Goal: Task Accomplishment & Management: Use online tool/utility

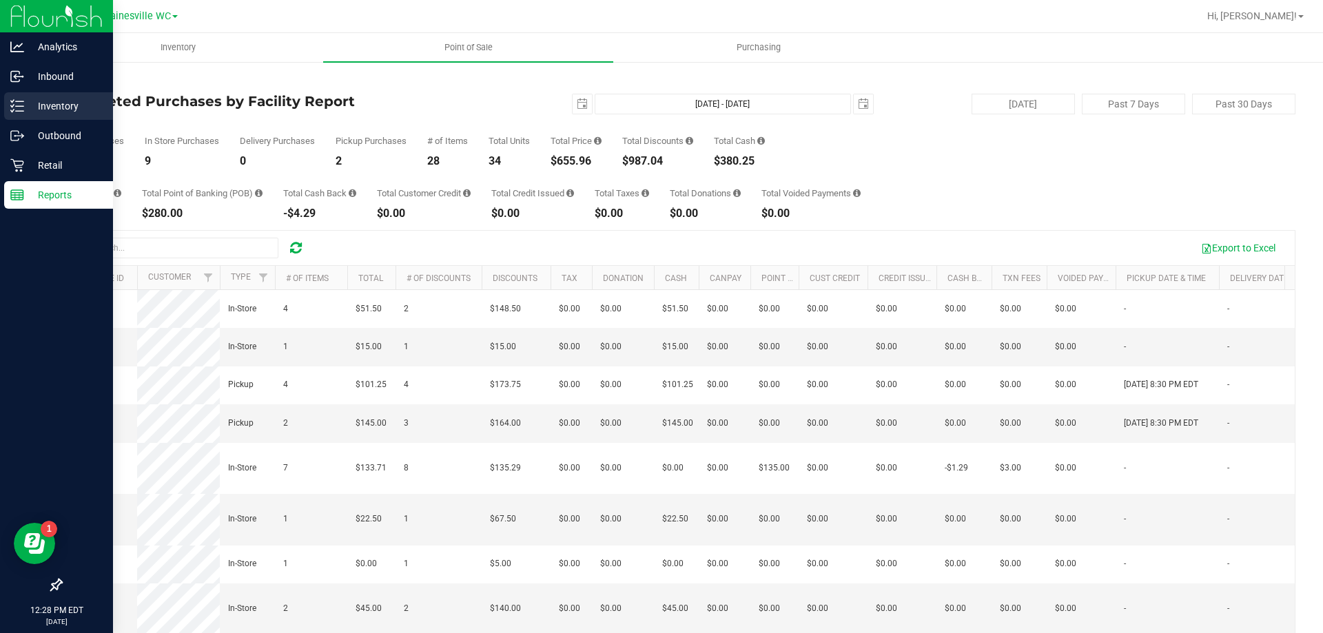
click at [64, 103] on p "Inventory" at bounding box center [65, 106] width 83 height 17
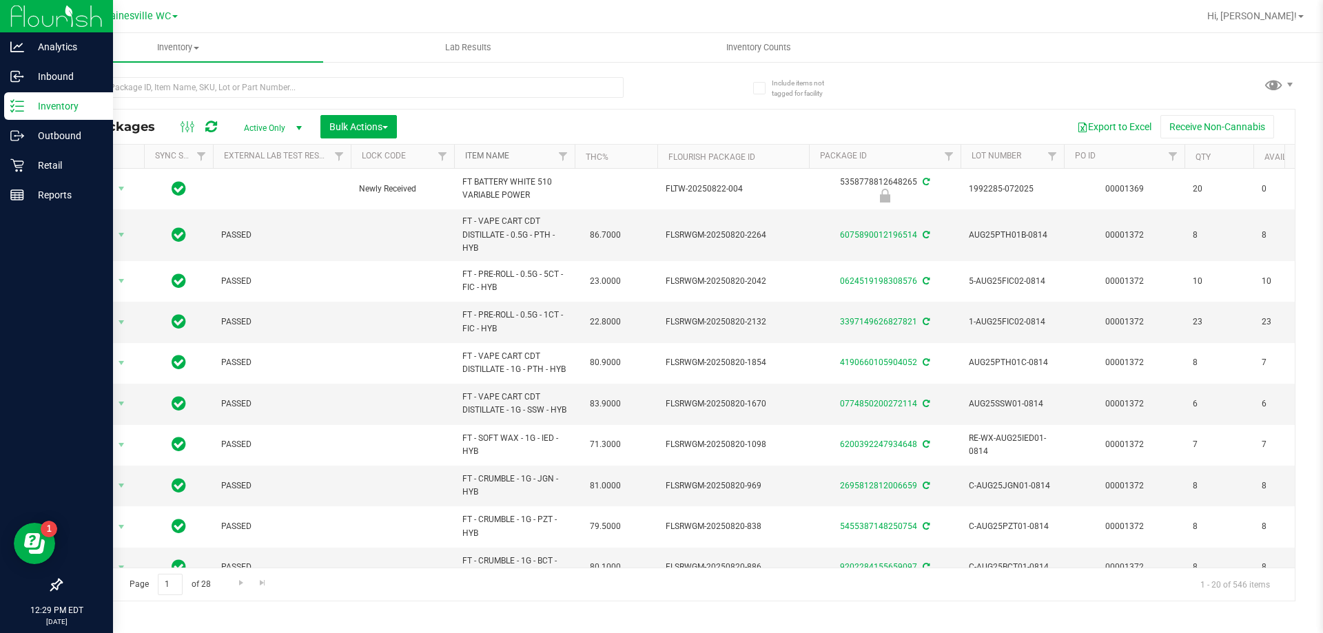
click at [480, 153] on link "Item Name" at bounding box center [487, 156] width 44 height 10
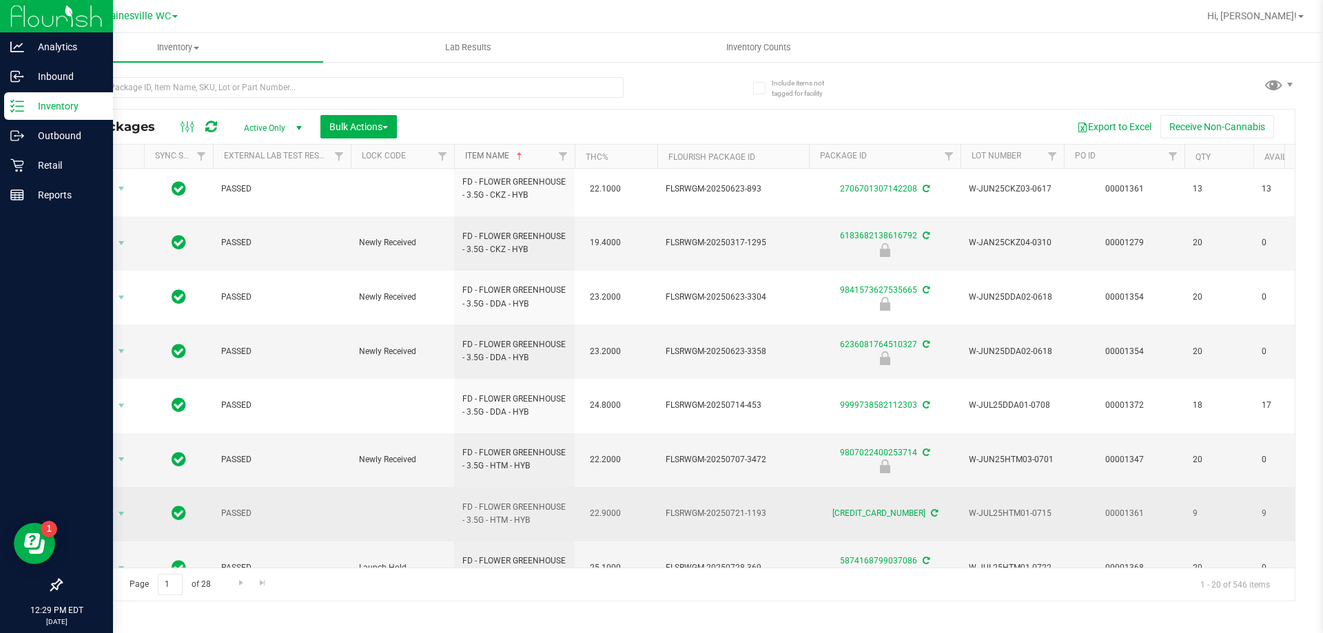
scroll to position [456, 0]
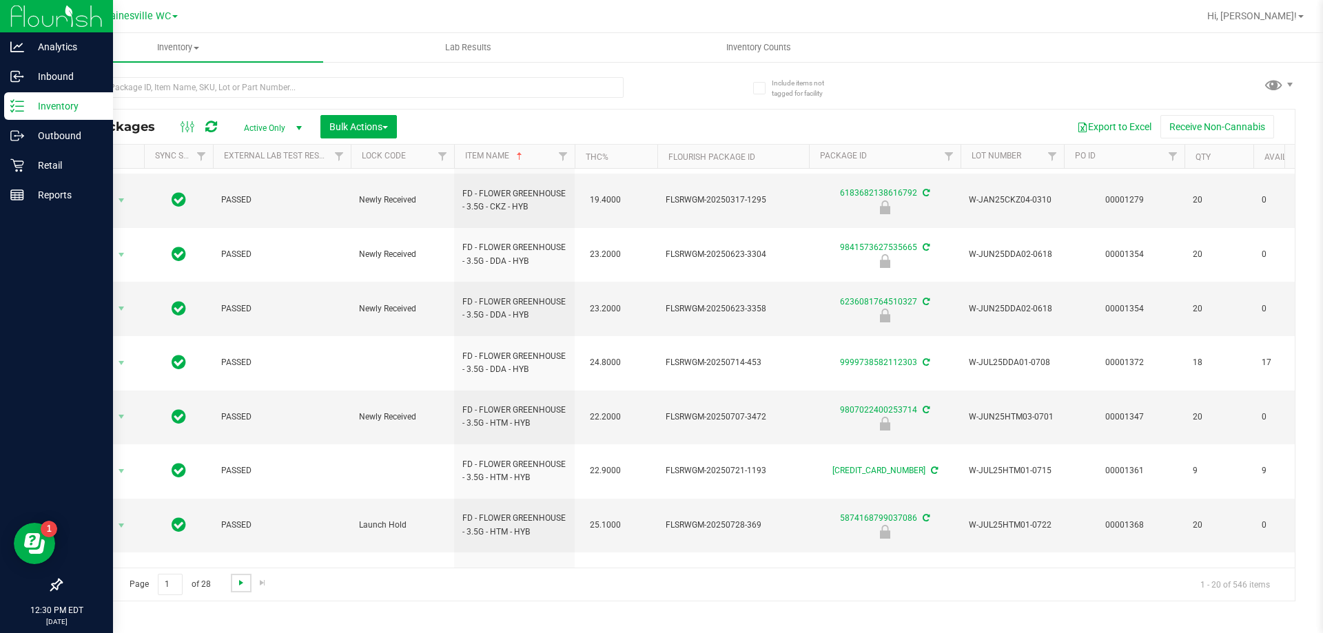
click at [245, 588] on span "Go to the next page" at bounding box center [241, 583] width 11 height 11
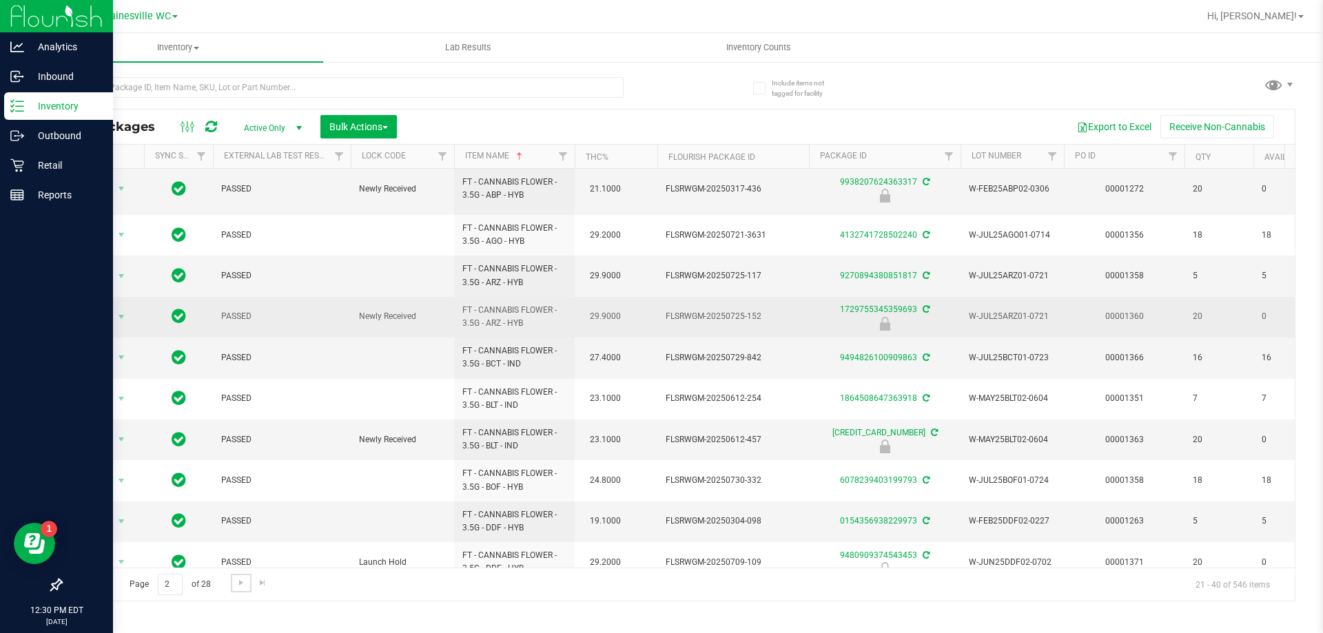
scroll to position [482, 0]
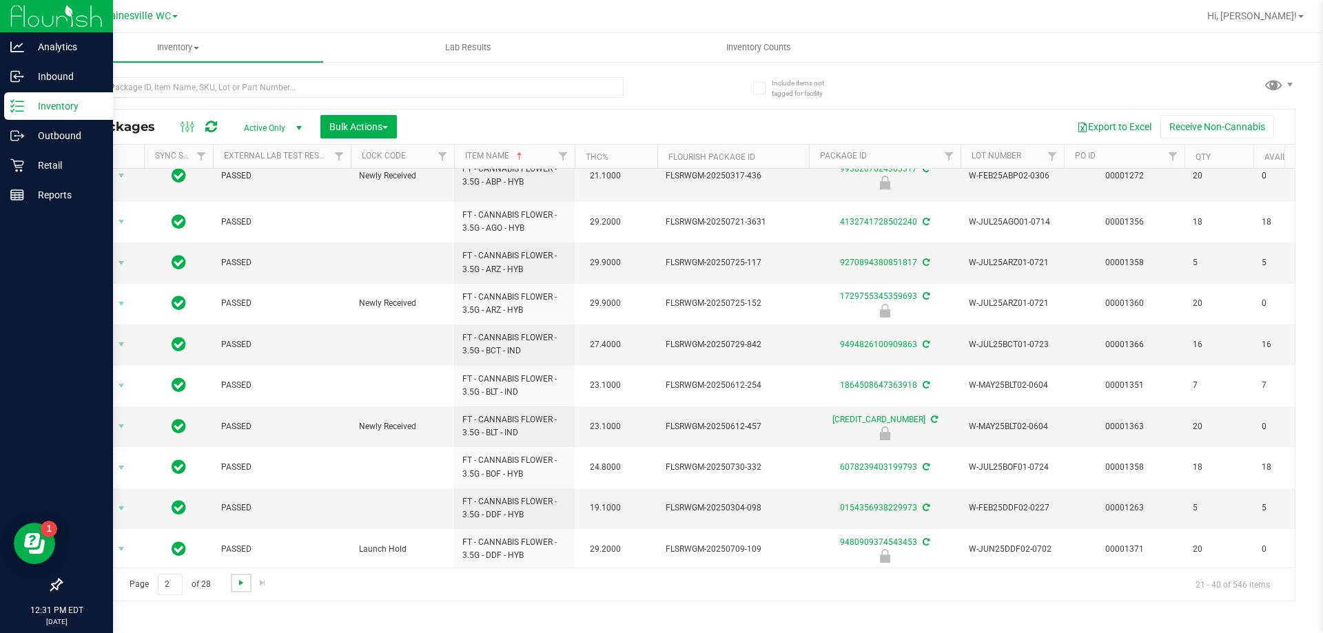
click at [240, 584] on span "Go to the next page" at bounding box center [241, 583] width 11 height 11
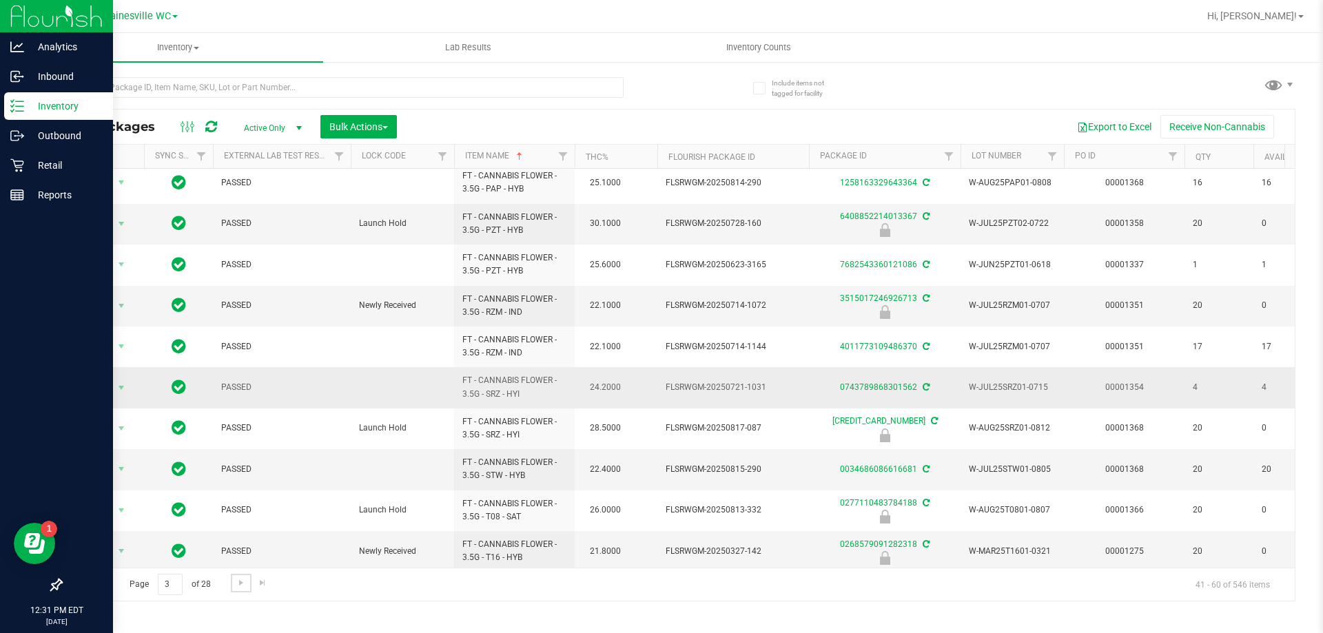
scroll to position [429, 0]
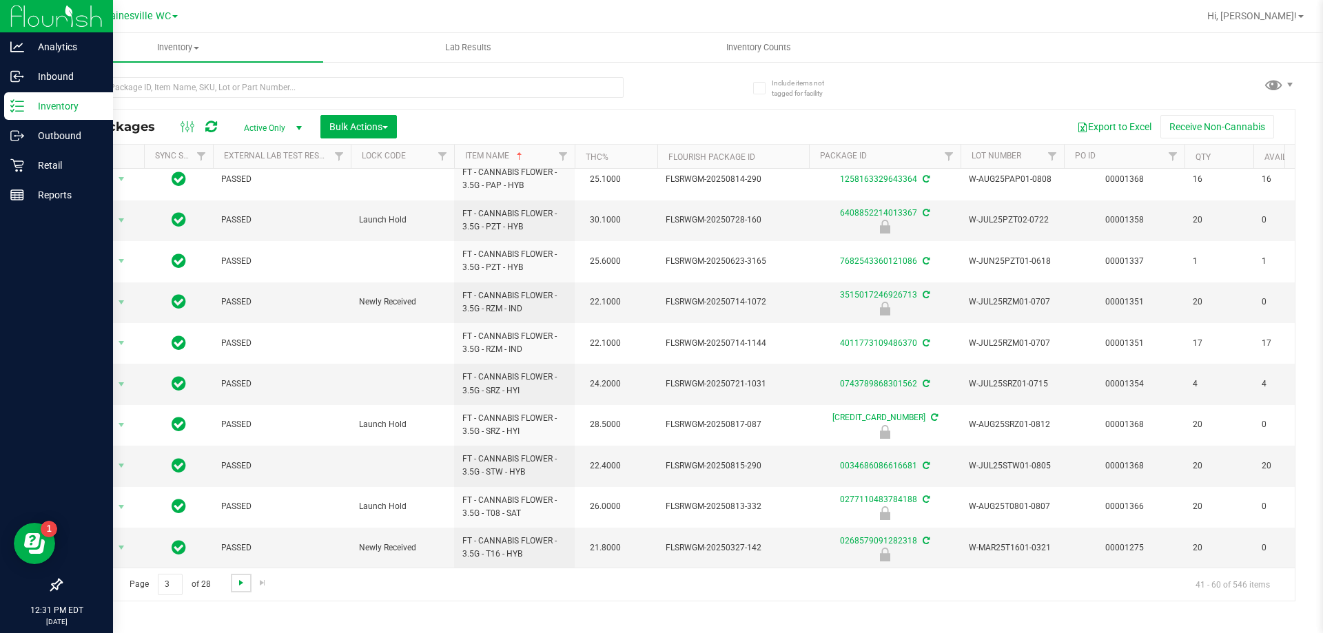
click at [238, 586] on span "Go to the next page" at bounding box center [241, 583] width 11 height 11
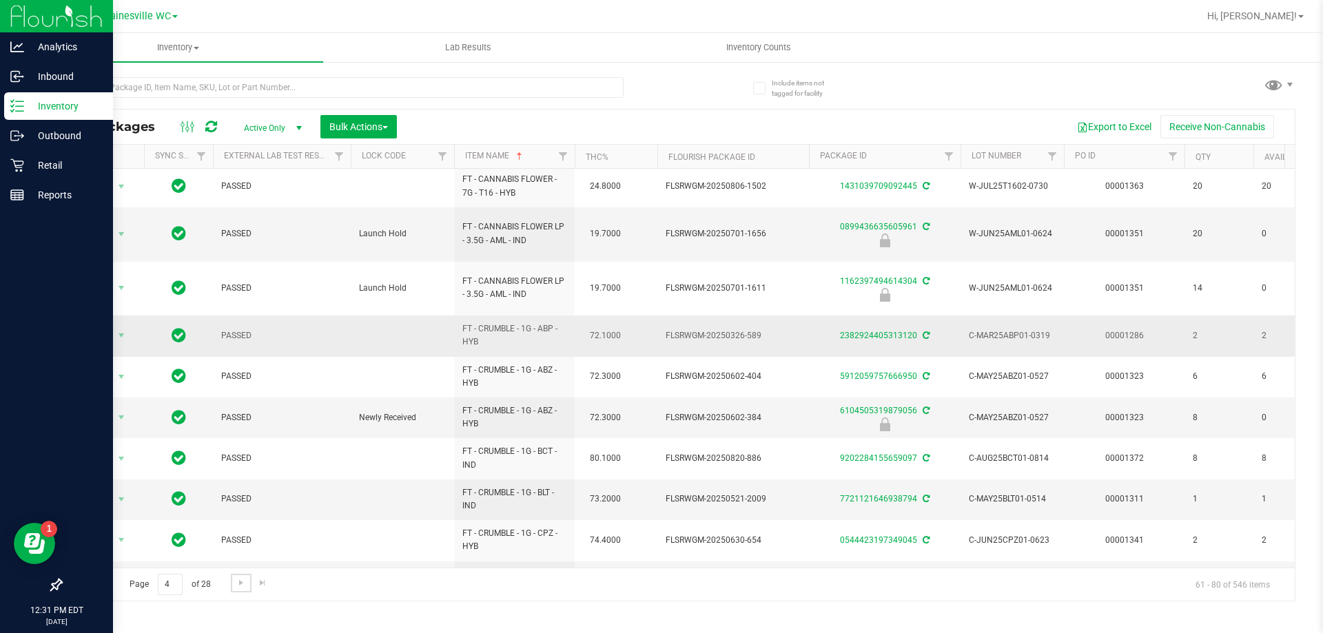
scroll to position [440, 0]
click at [240, 591] on link "Go to the next page" at bounding box center [241, 583] width 20 height 19
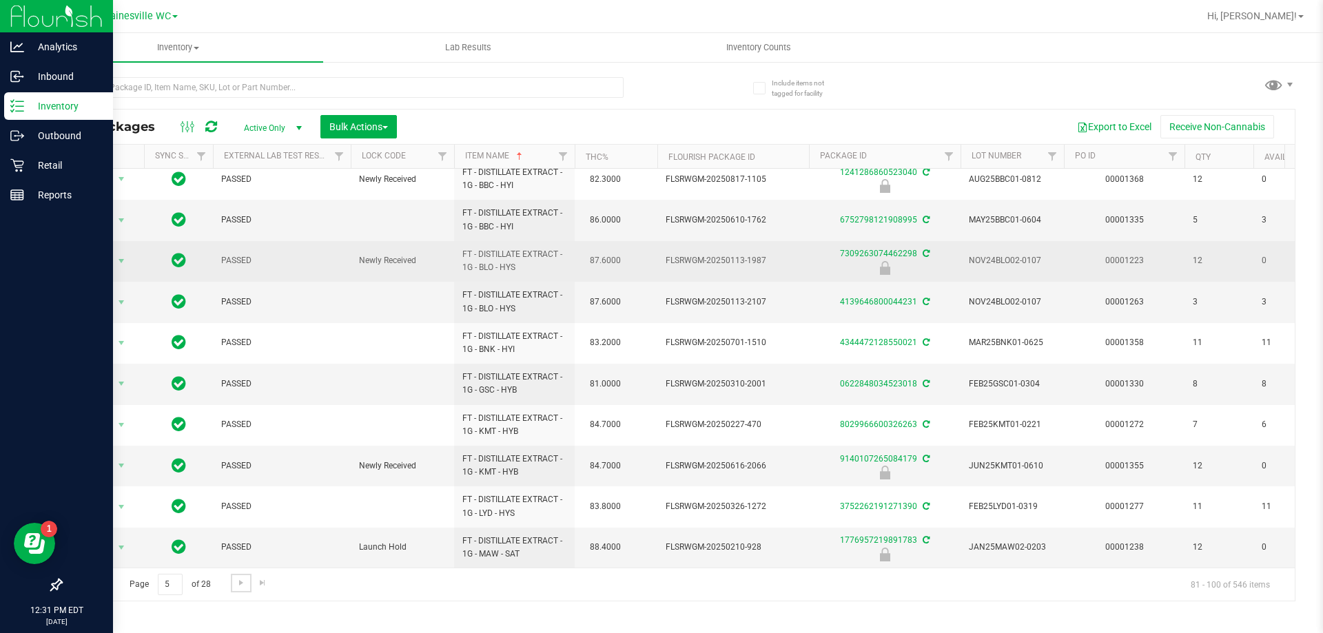
scroll to position [429, 0]
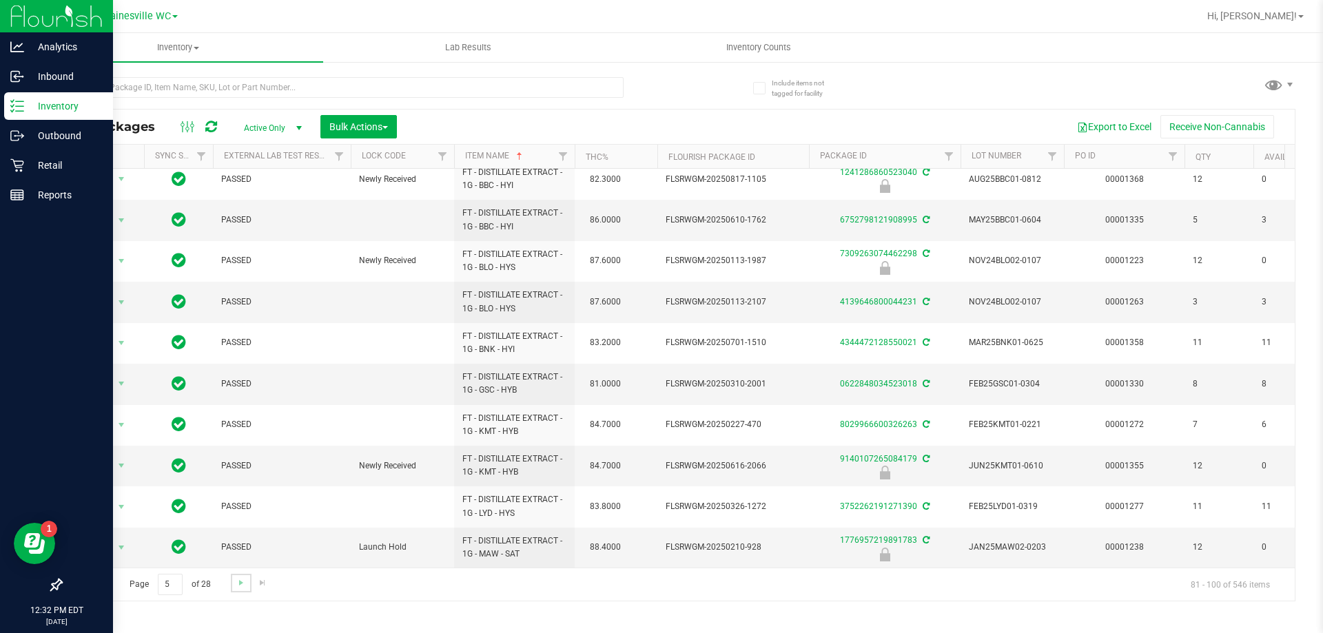
click at [234, 581] on link "Go to the next page" at bounding box center [241, 583] width 20 height 19
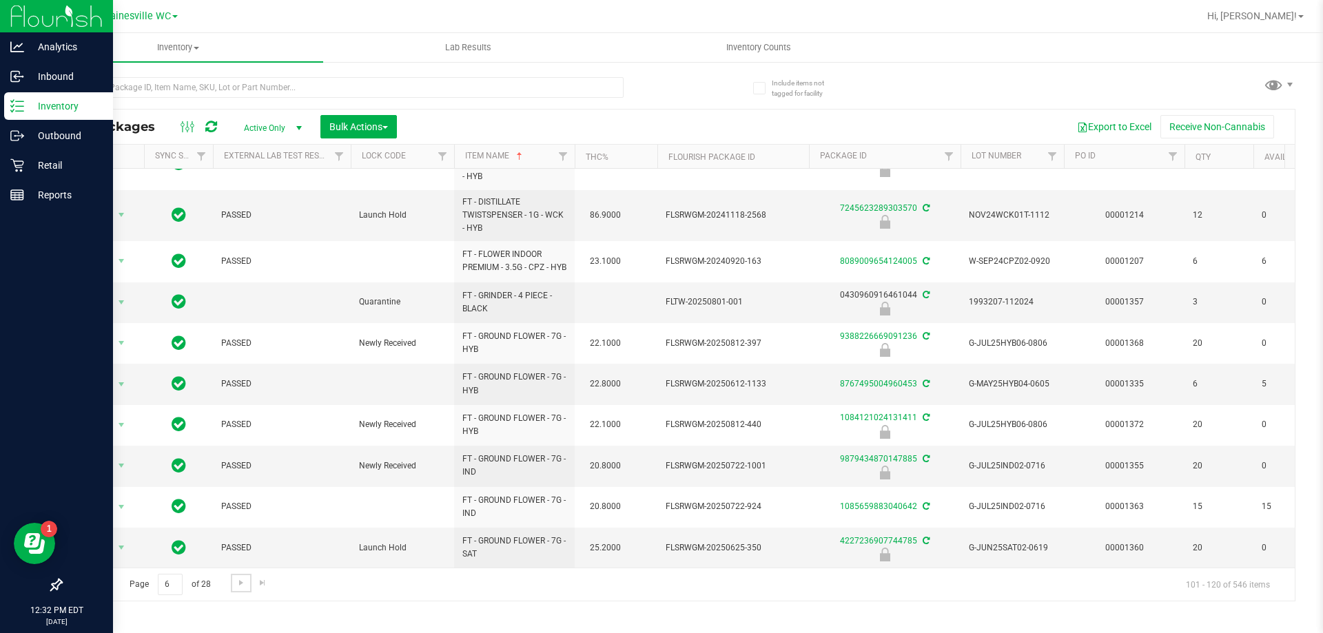
scroll to position [503, 0]
click at [245, 586] on span "Go to the next page" at bounding box center [241, 583] width 11 height 11
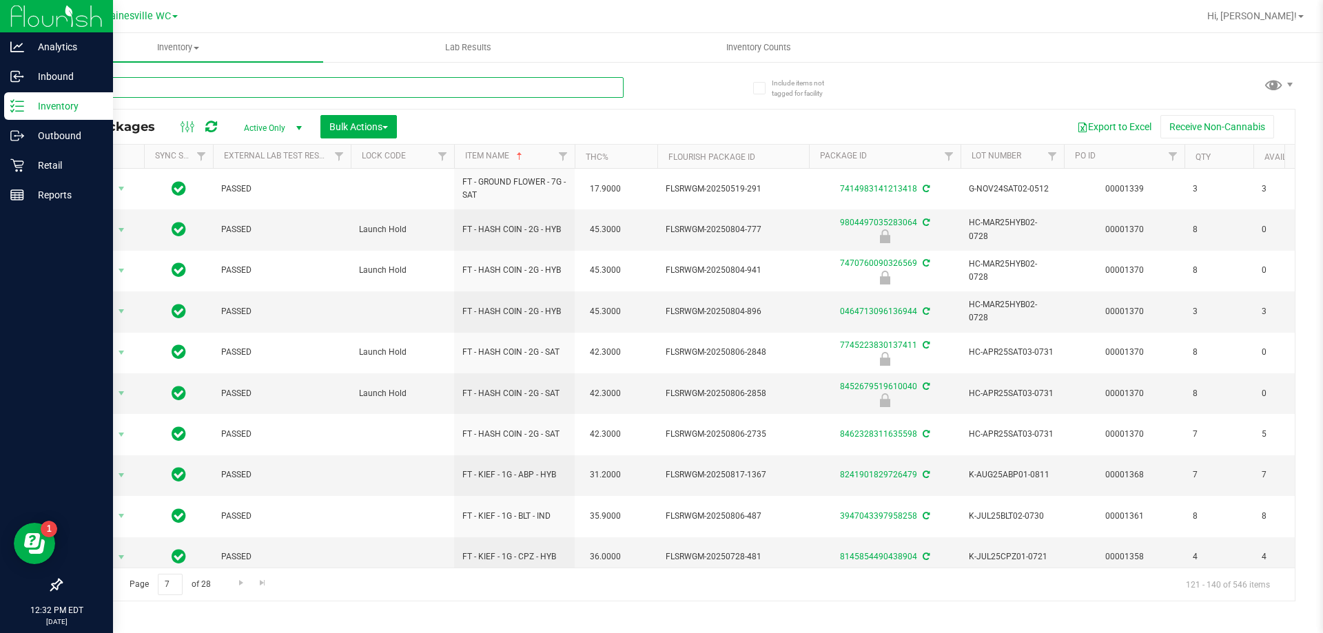
click at [269, 89] on input "text" at bounding box center [342, 87] width 563 height 21
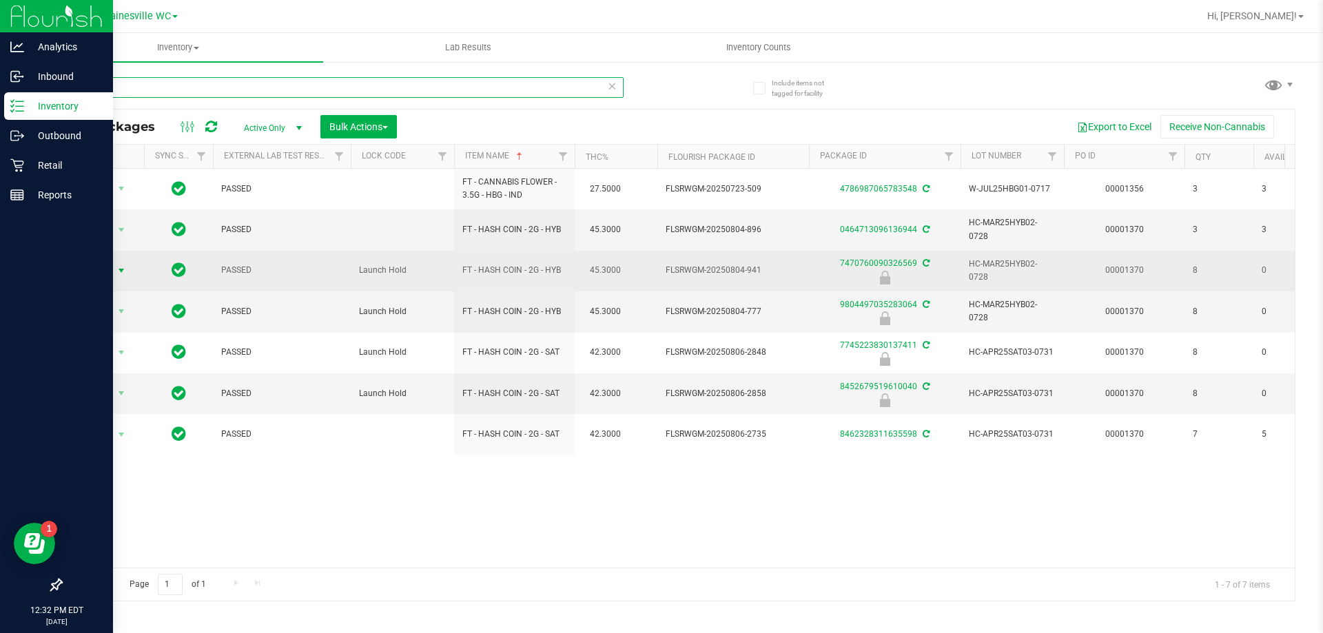
type input "hash"
click at [123, 269] on span "select" at bounding box center [121, 270] width 11 height 11
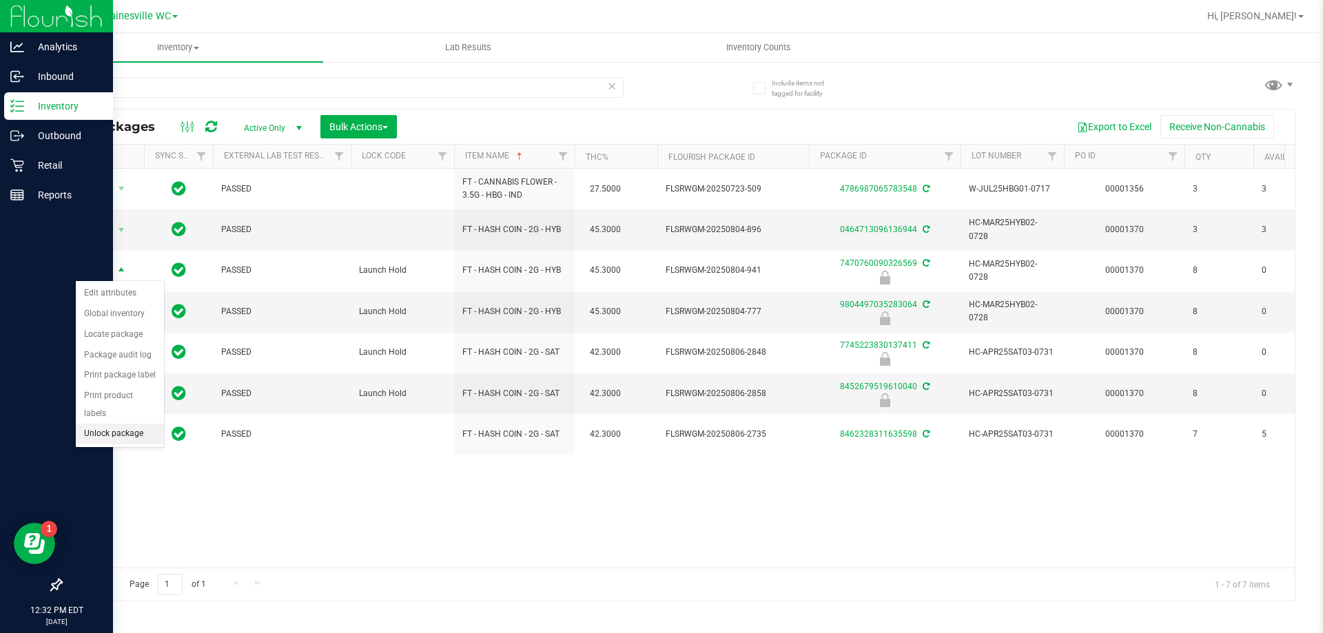
click at [96, 424] on li "Unlock package" at bounding box center [120, 434] width 88 height 21
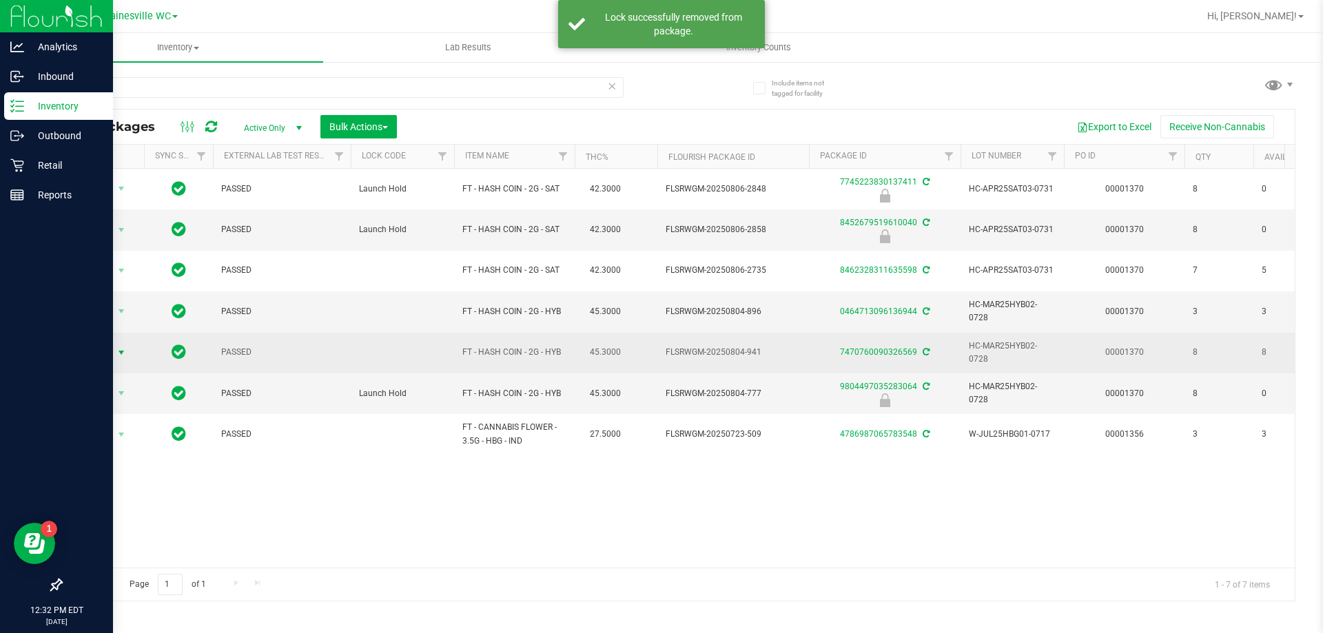
click at [119, 353] on span "select" at bounding box center [121, 352] width 11 height 11
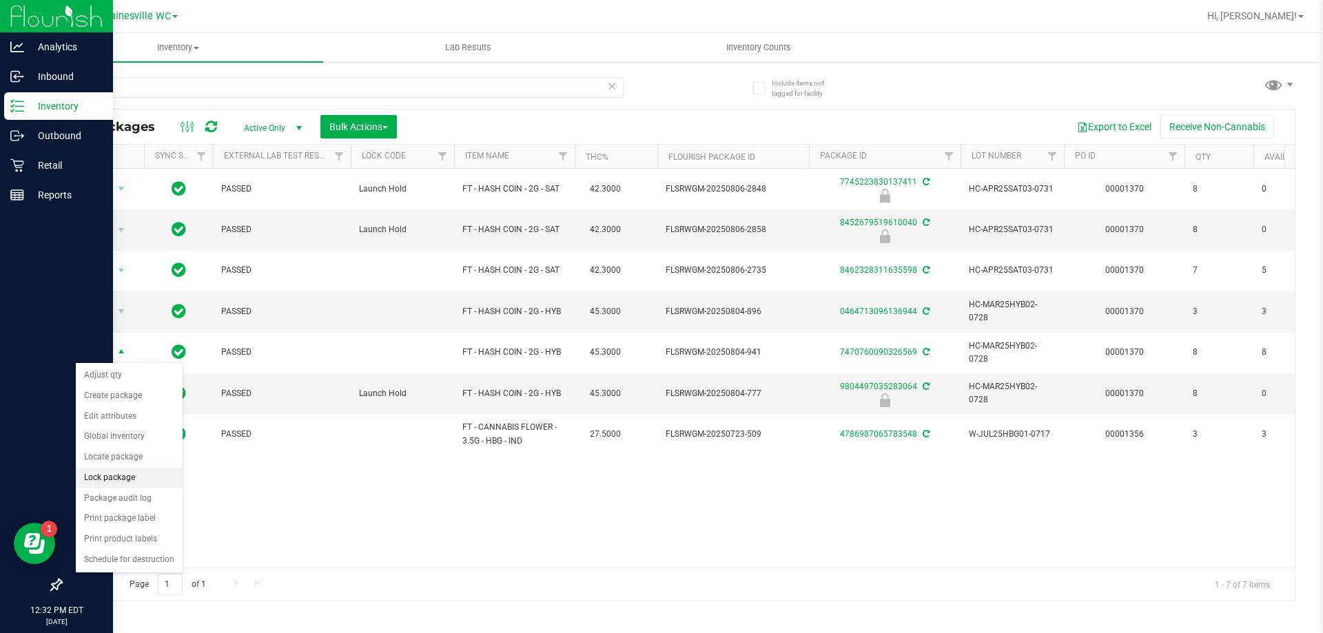
click at [104, 476] on li "Lock package" at bounding box center [129, 478] width 107 height 21
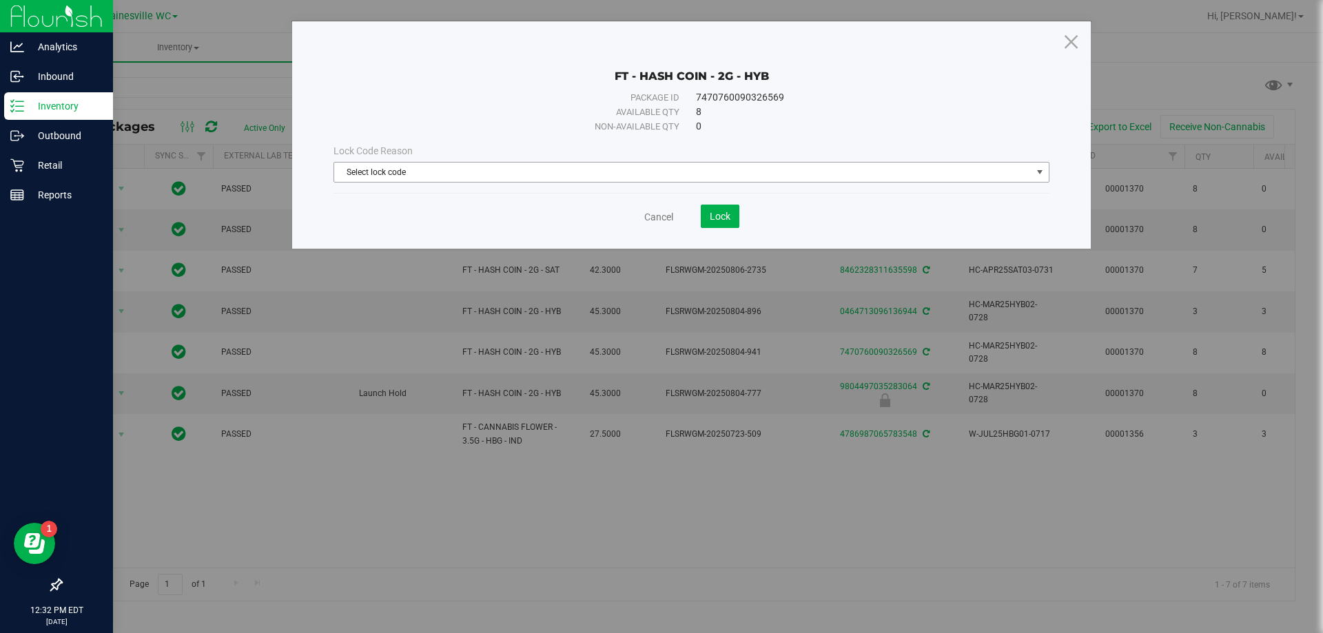
click at [479, 177] on span "Select lock code" at bounding box center [682, 172] width 697 height 19
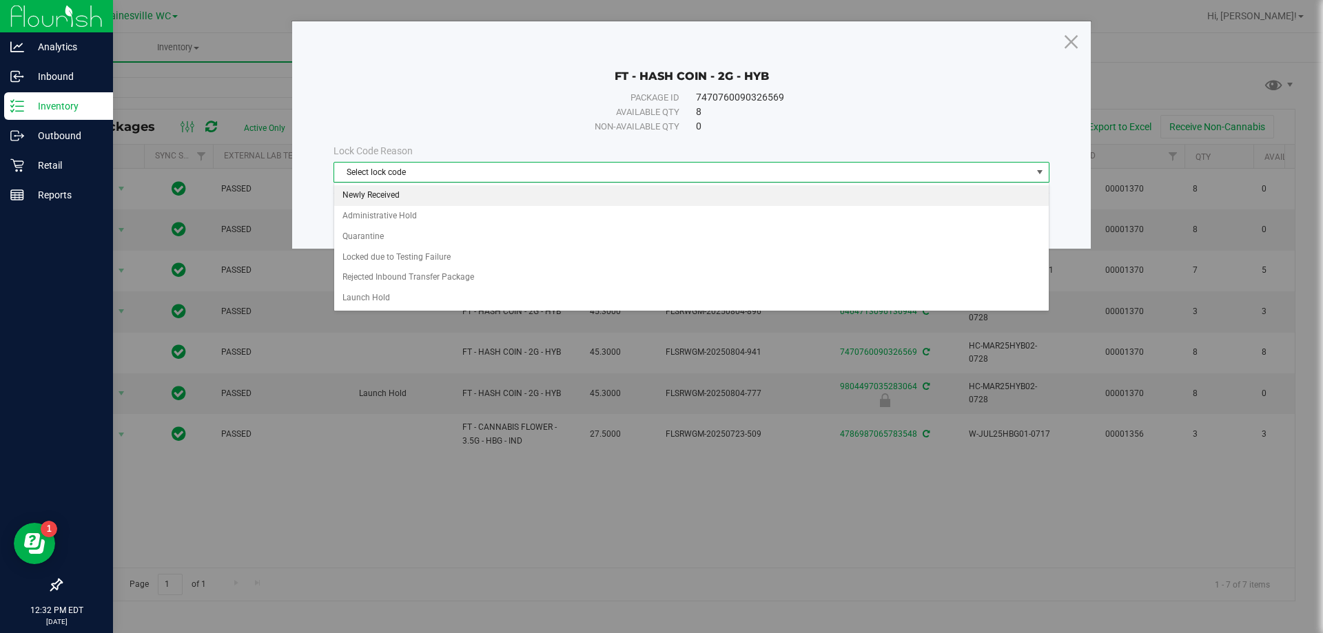
click at [442, 190] on li "Newly Received" at bounding box center [691, 195] width 715 height 21
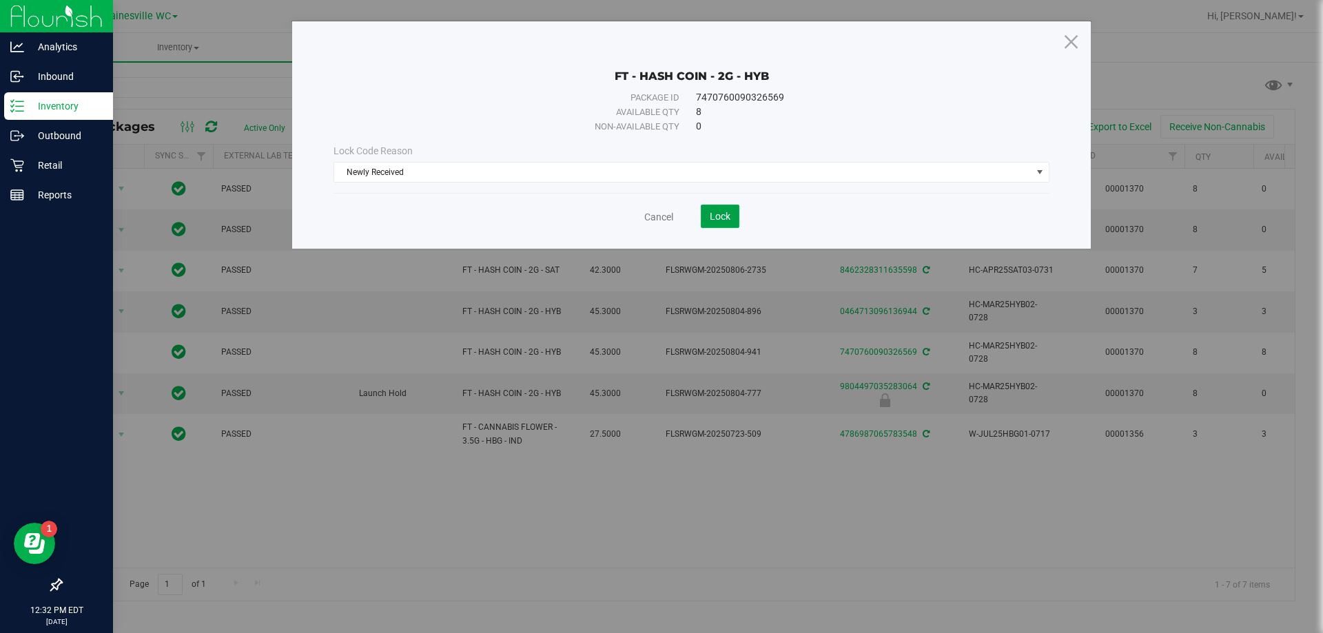
drag, startPoint x: 702, startPoint y: 219, endPoint x: 695, endPoint y: 225, distance: 8.8
click at [702, 222] on button "Lock" at bounding box center [720, 216] width 39 height 23
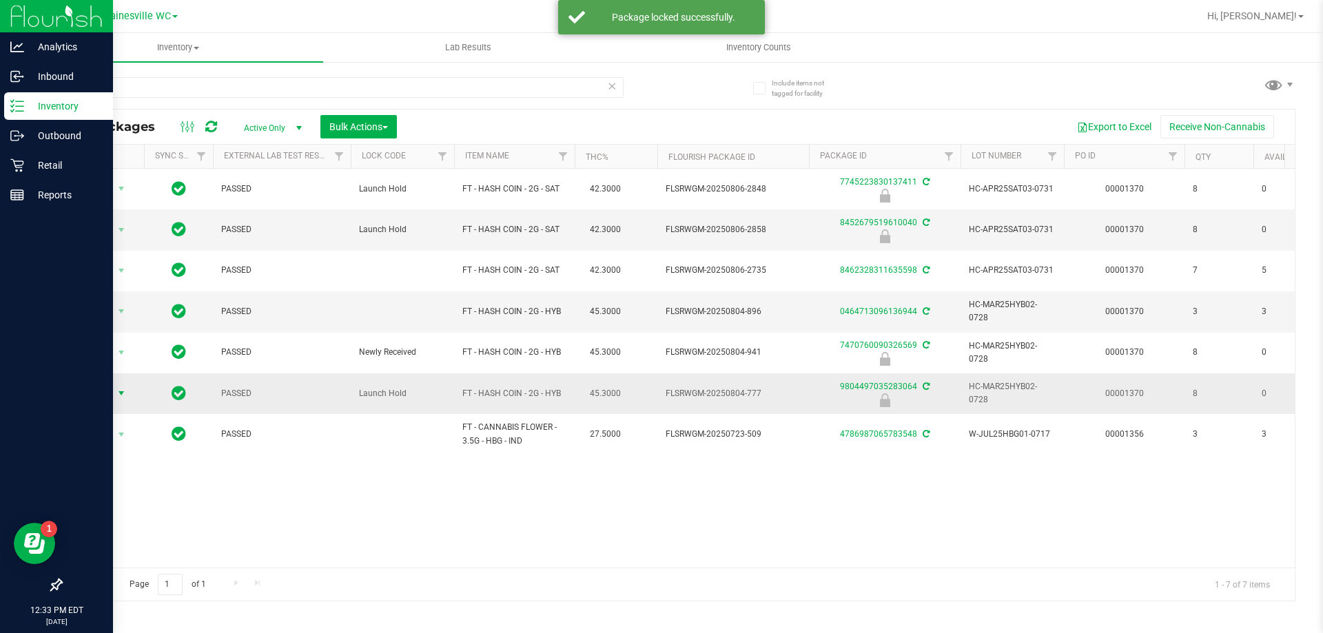
click at [123, 389] on span "select" at bounding box center [121, 393] width 11 height 11
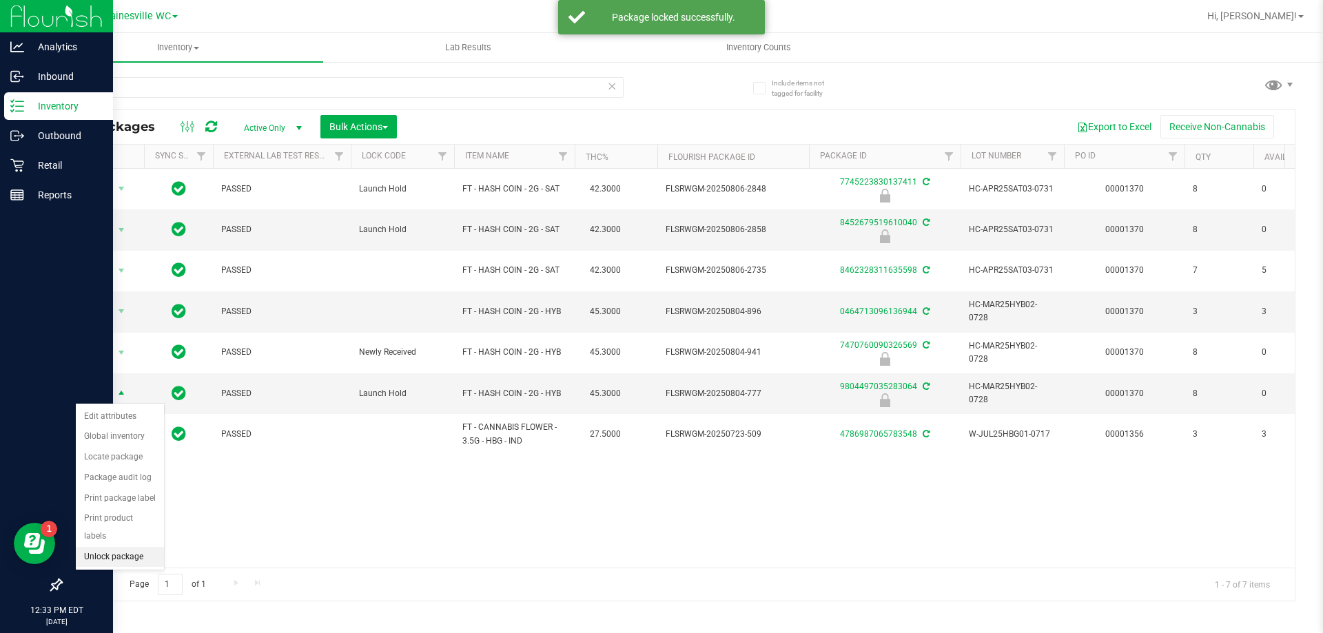
click at [99, 547] on li "Unlock package" at bounding box center [120, 557] width 88 height 21
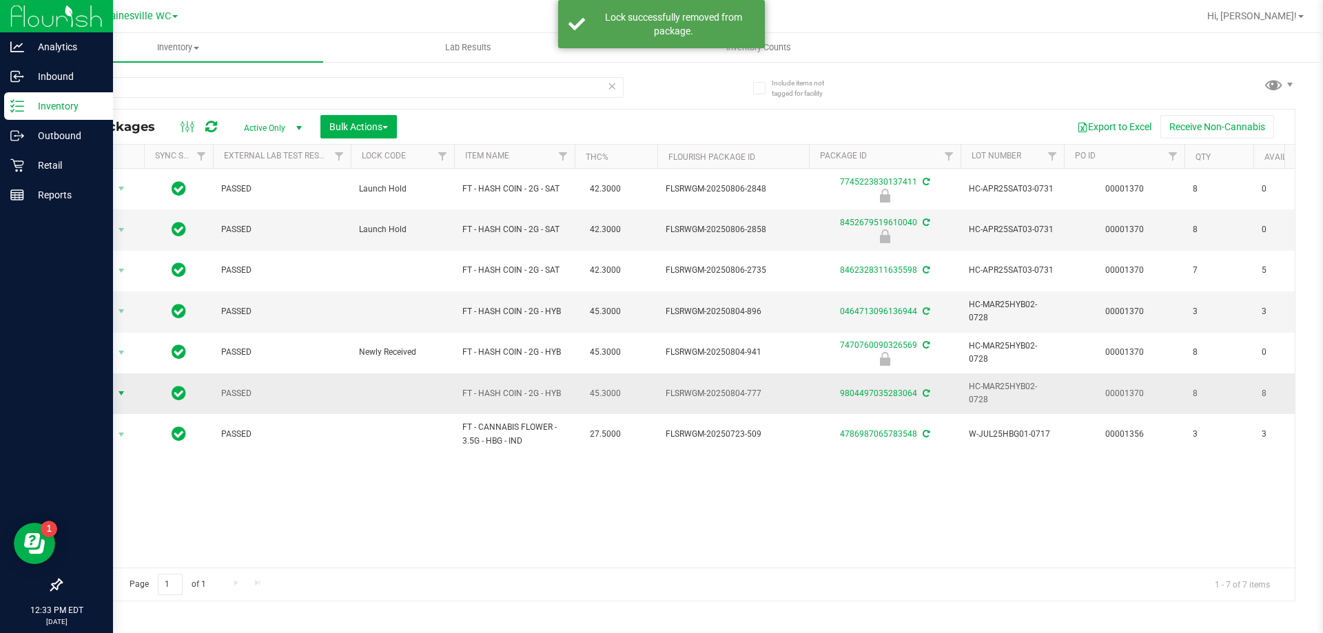
click at [114, 391] on span "Action" at bounding box center [102, 393] width 55 height 19
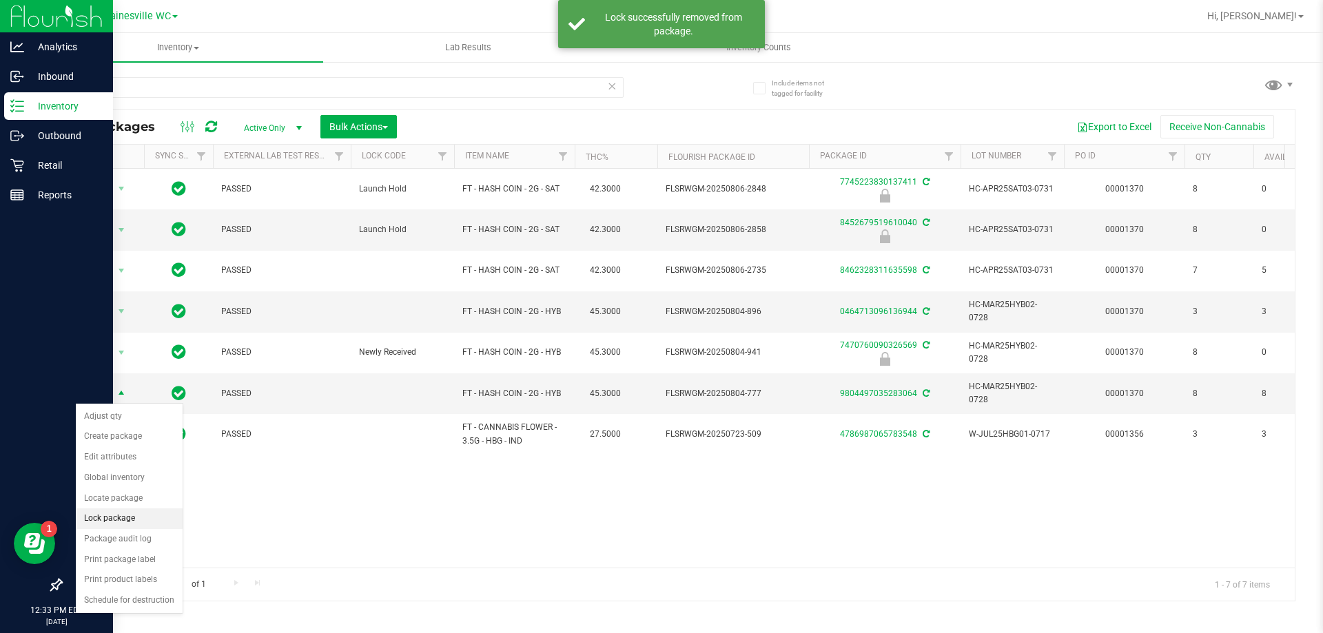
click at [113, 511] on li "Lock package" at bounding box center [129, 519] width 107 height 21
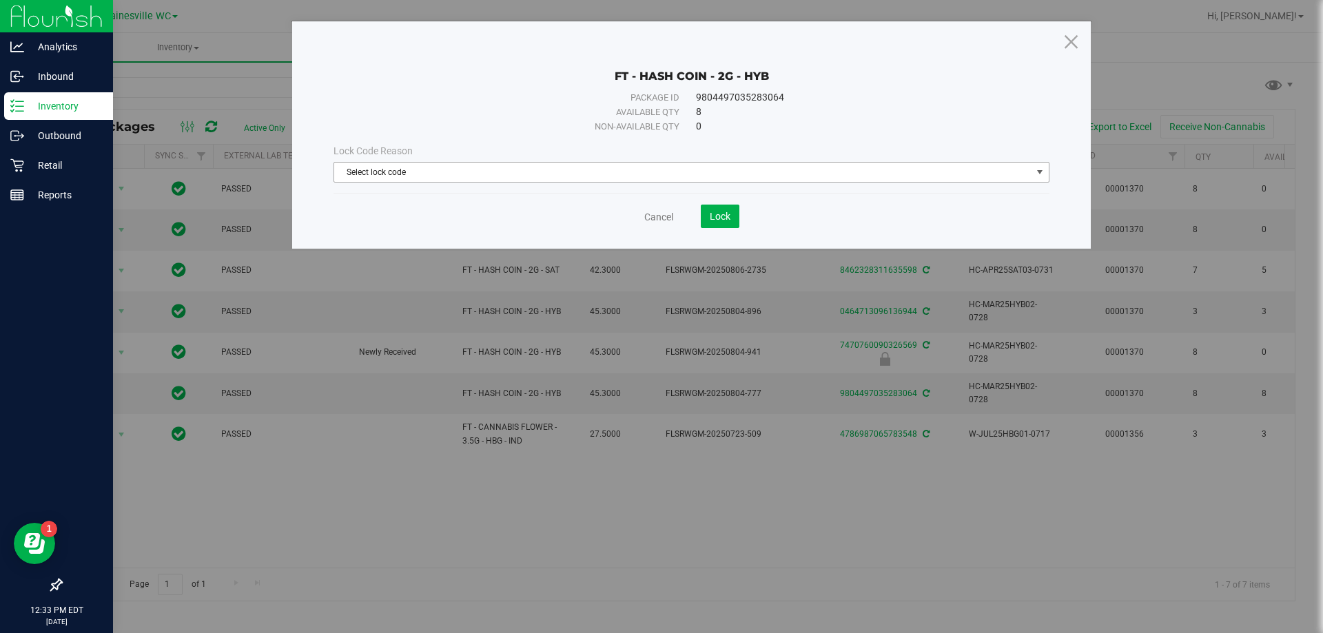
click at [481, 169] on span "Select lock code" at bounding box center [682, 172] width 697 height 19
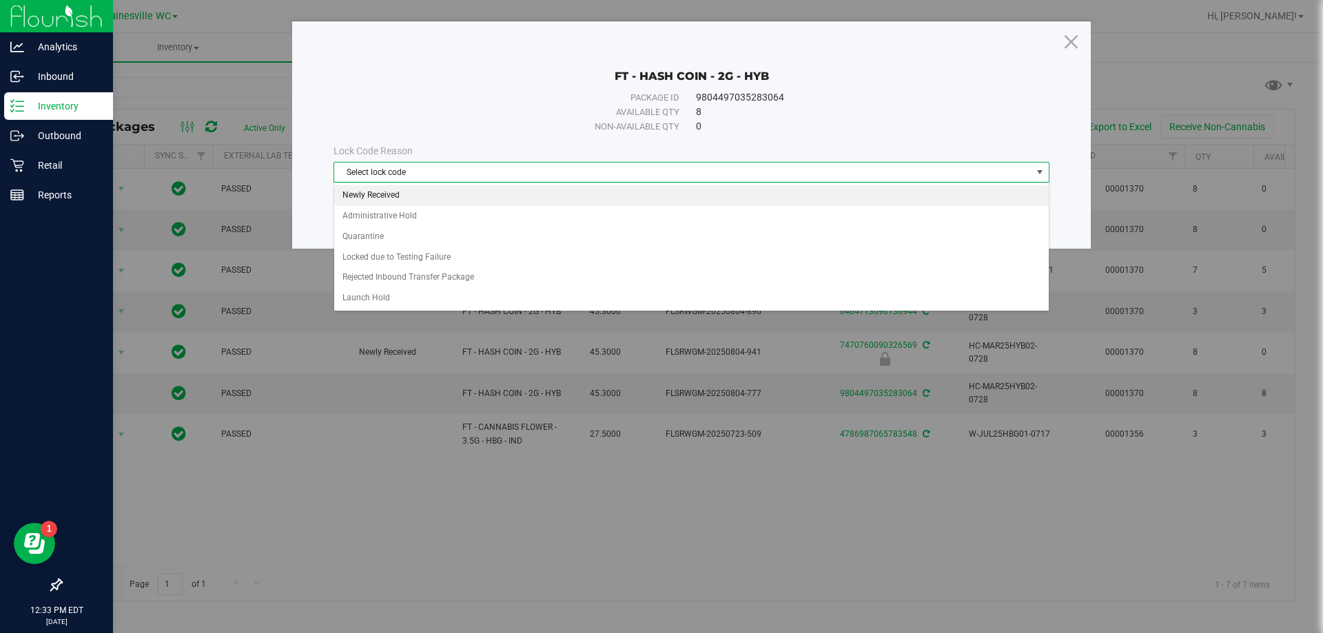
drag, startPoint x: 431, startPoint y: 194, endPoint x: 529, endPoint y: 214, distance: 99.3
click at [431, 194] on li "Newly Received" at bounding box center [691, 195] width 715 height 21
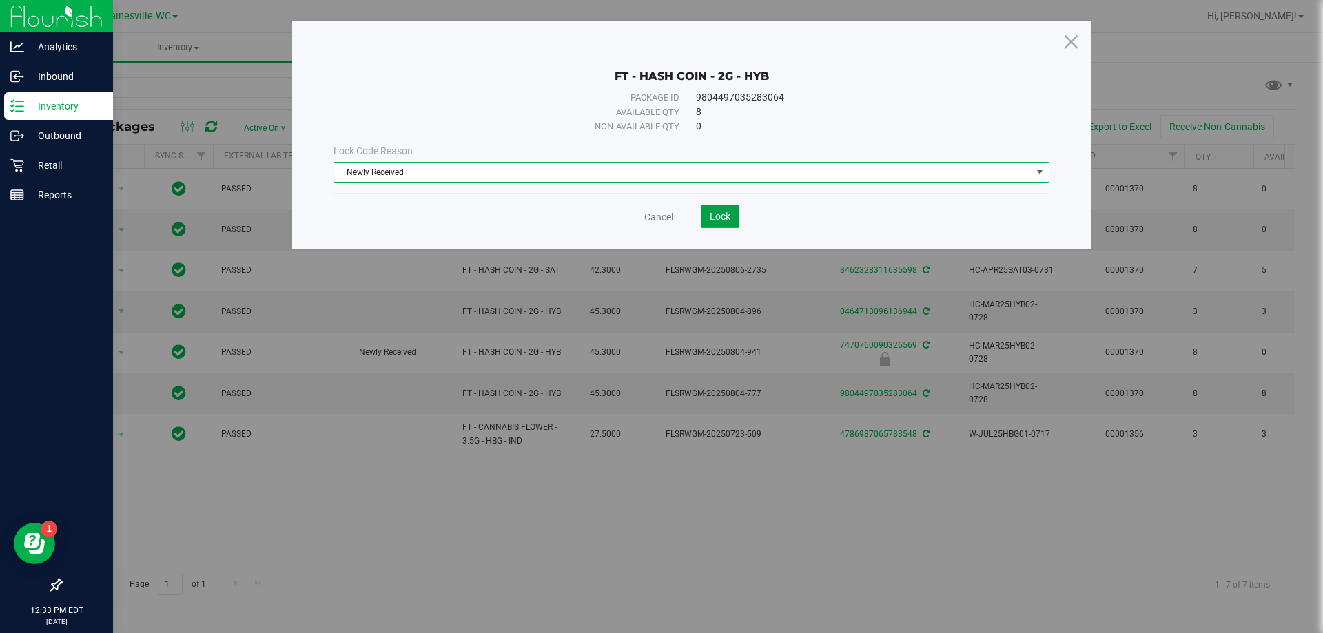
click at [718, 219] on span "Lock" at bounding box center [720, 216] width 21 height 11
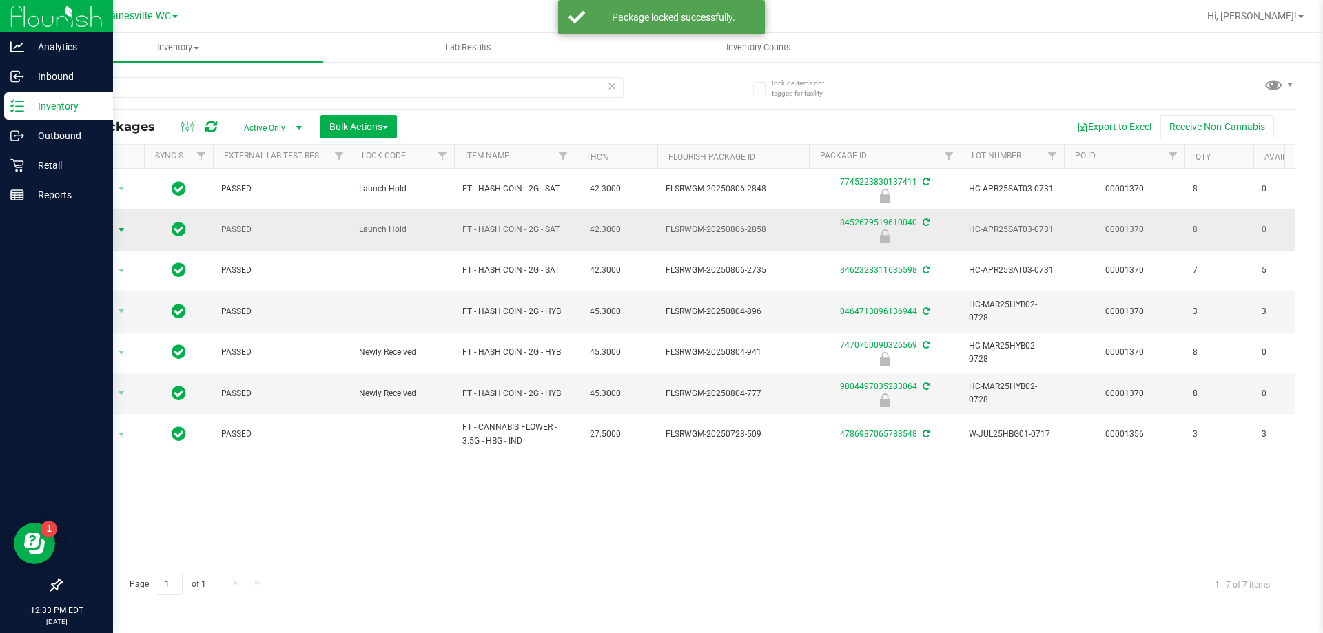
click at [120, 229] on span "select" at bounding box center [121, 230] width 11 height 11
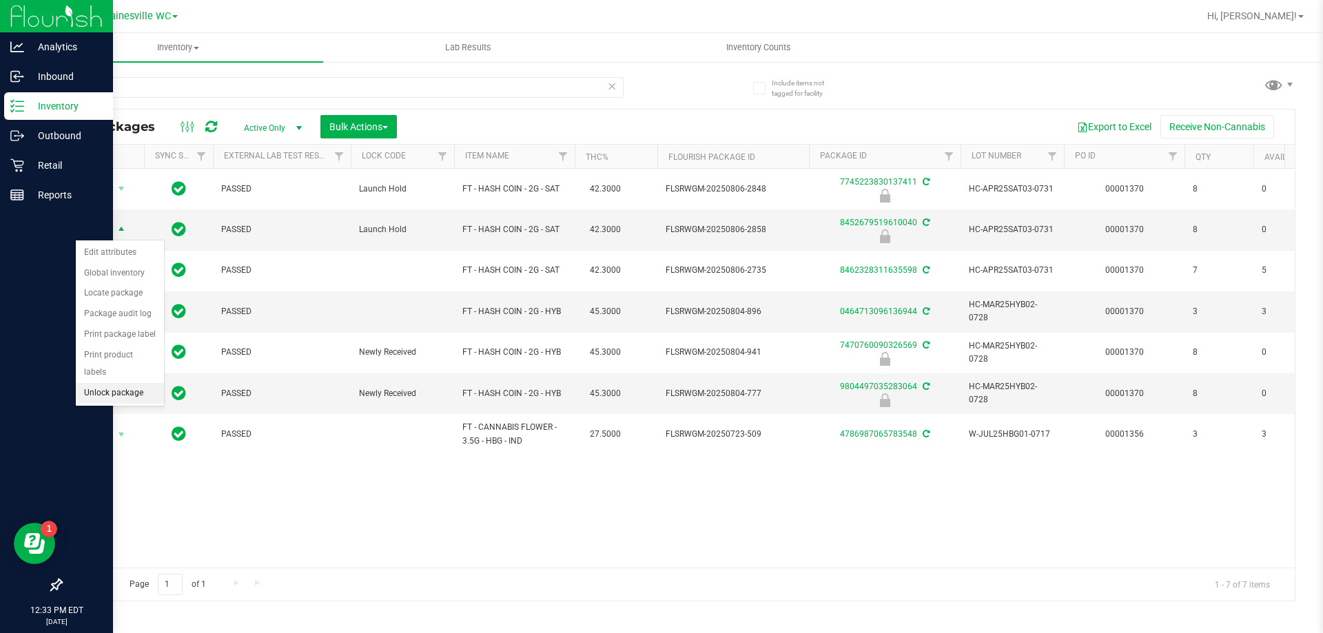
click at [100, 383] on li "Unlock package" at bounding box center [120, 393] width 88 height 21
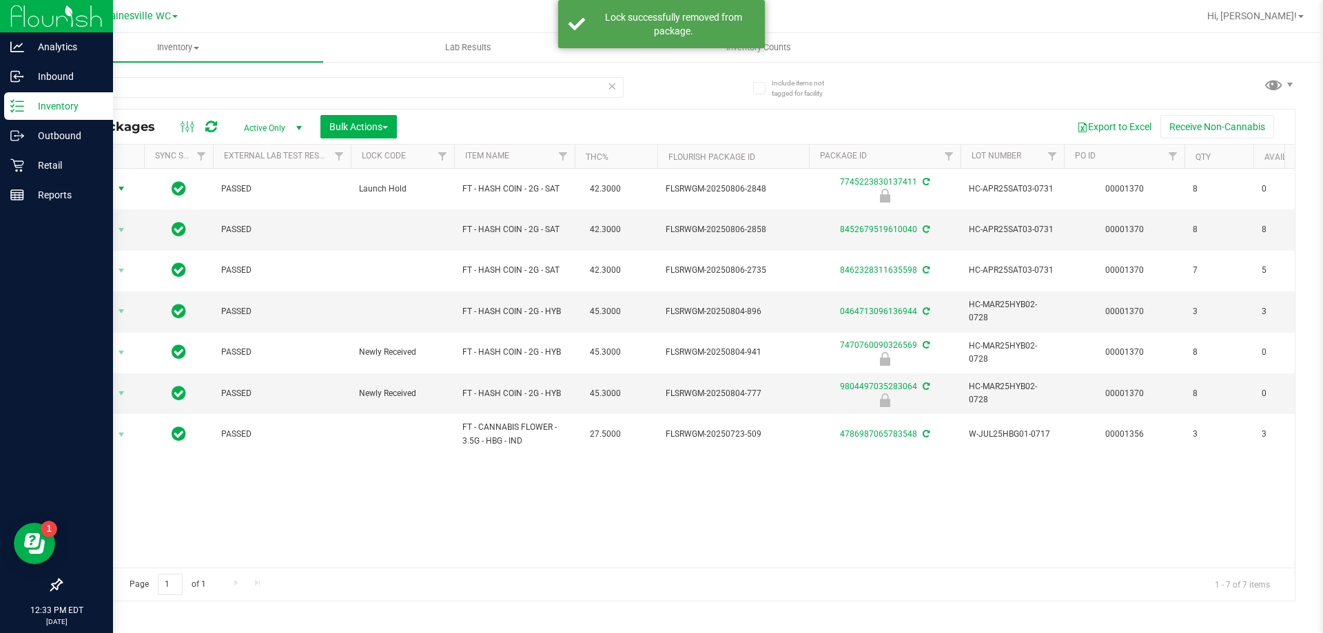
click at [118, 190] on span "select" at bounding box center [121, 188] width 11 height 11
click at [120, 343] on li "Unlock package" at bounding box center [120, 353] width 88 height 21
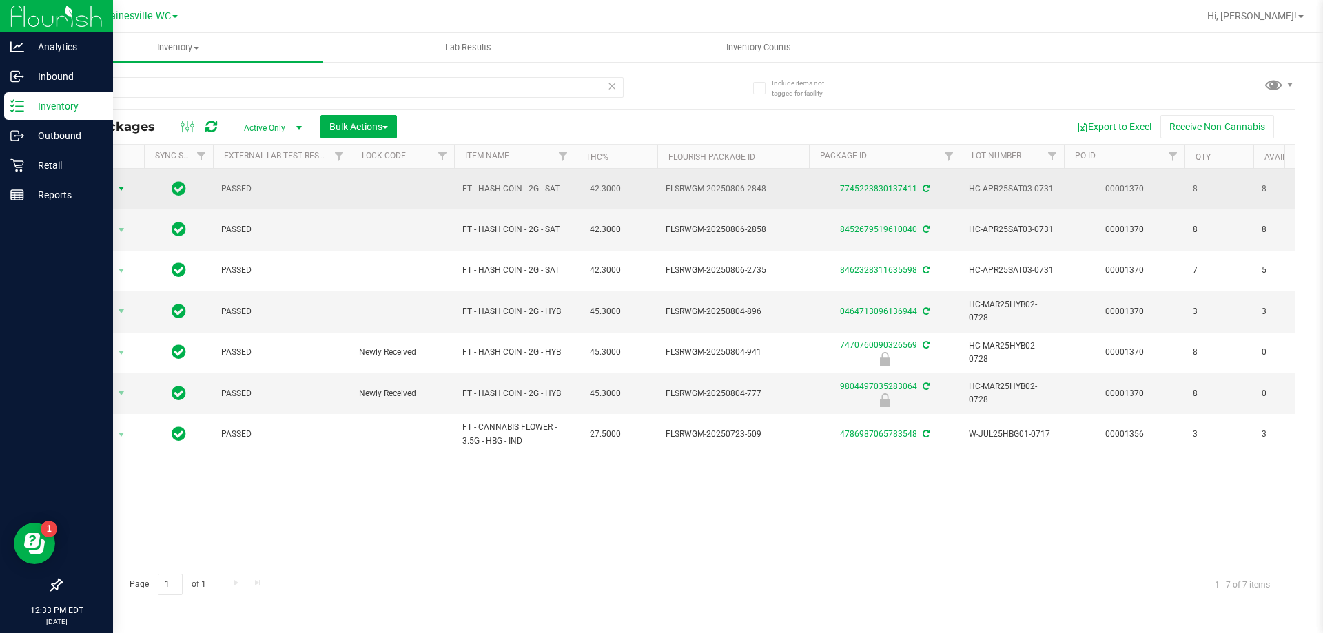
click at [118, 183] on span "select" at bounding box center [121, 188] width 11 height 11
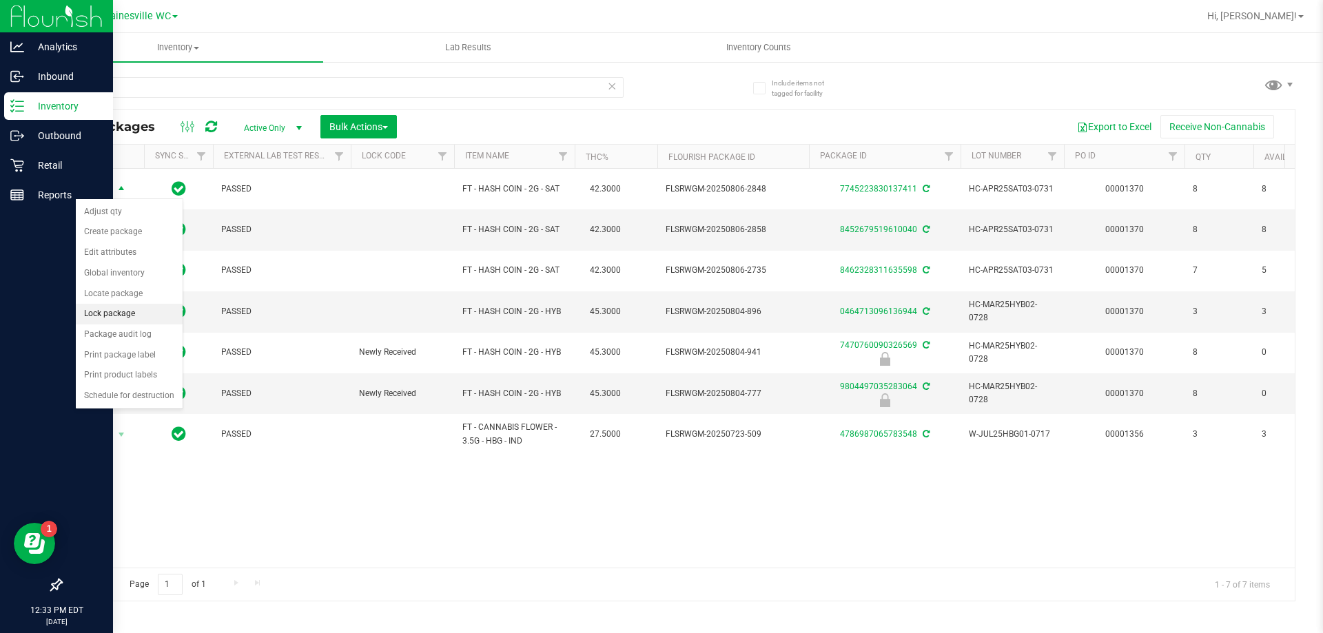
click at [113, 322] on li "Lock package" at bounding box center [129, 314] width 107 height 21
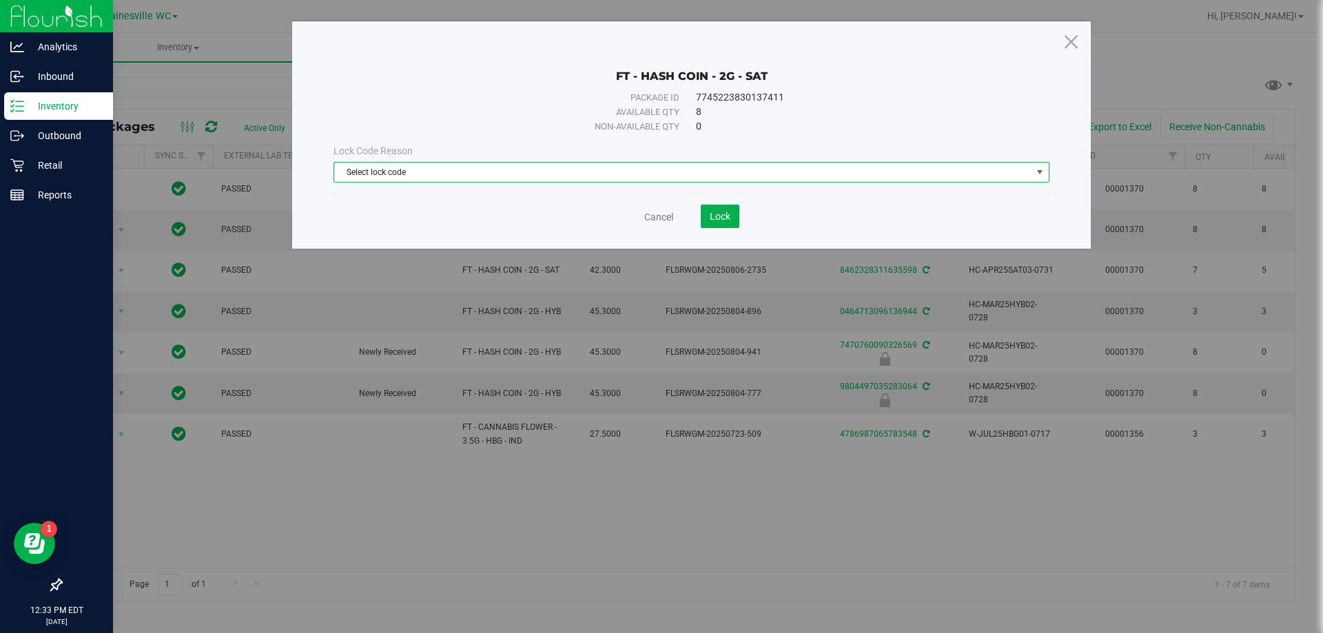
click at [469, 169] on span "Select lock code" at bounding box center [682, 172] width 697 height 19
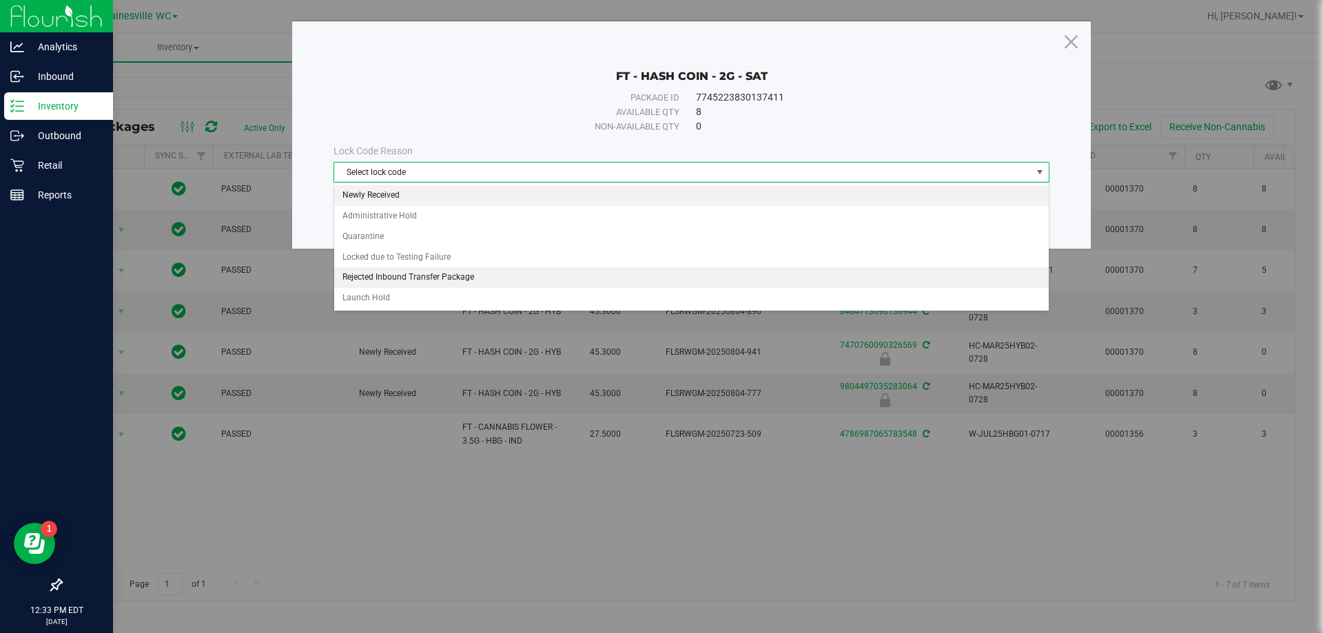
drag, startPoint x: 416, startPoint y: 192, endPoint x: 452, endPoint y: 188, distance: 36.7
click at [419, 191] on li "Newly Received" at bounding box center [691, 195] width 715 height 21
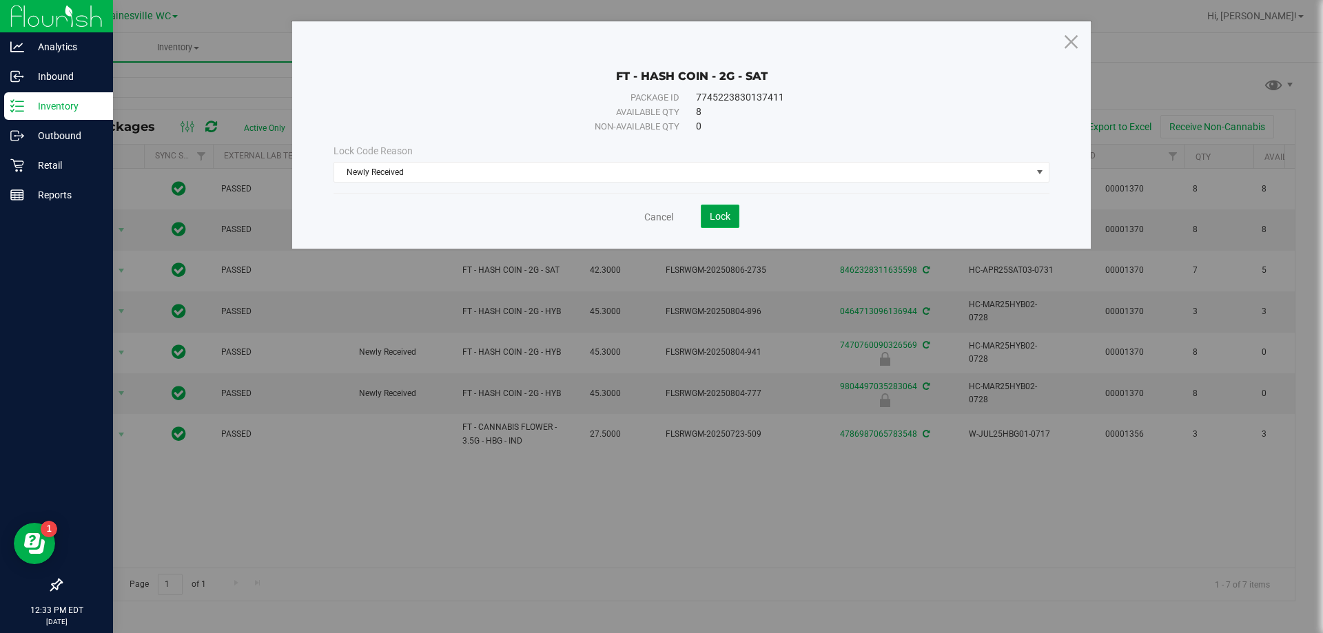
click at [725, 216] on span "Lock" at bounding box center [720, 216] width 21 height 11
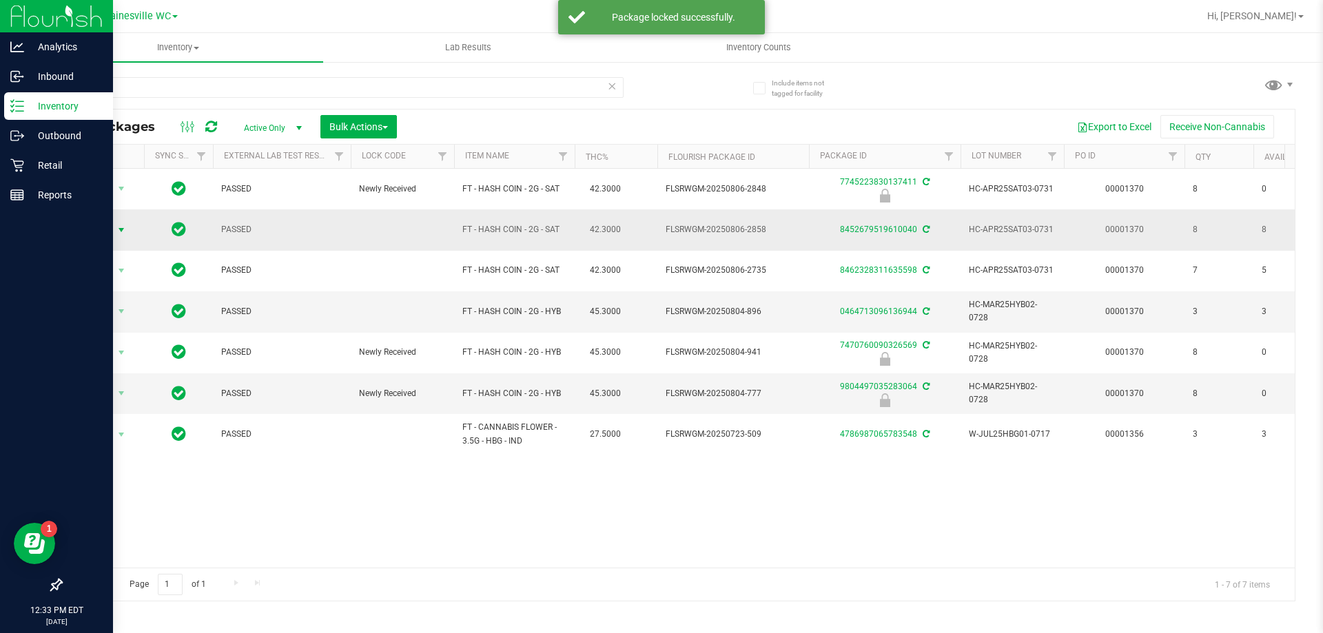
click at [121, 231] on span "select" at bounding box center [121, 230] width 11 height 11
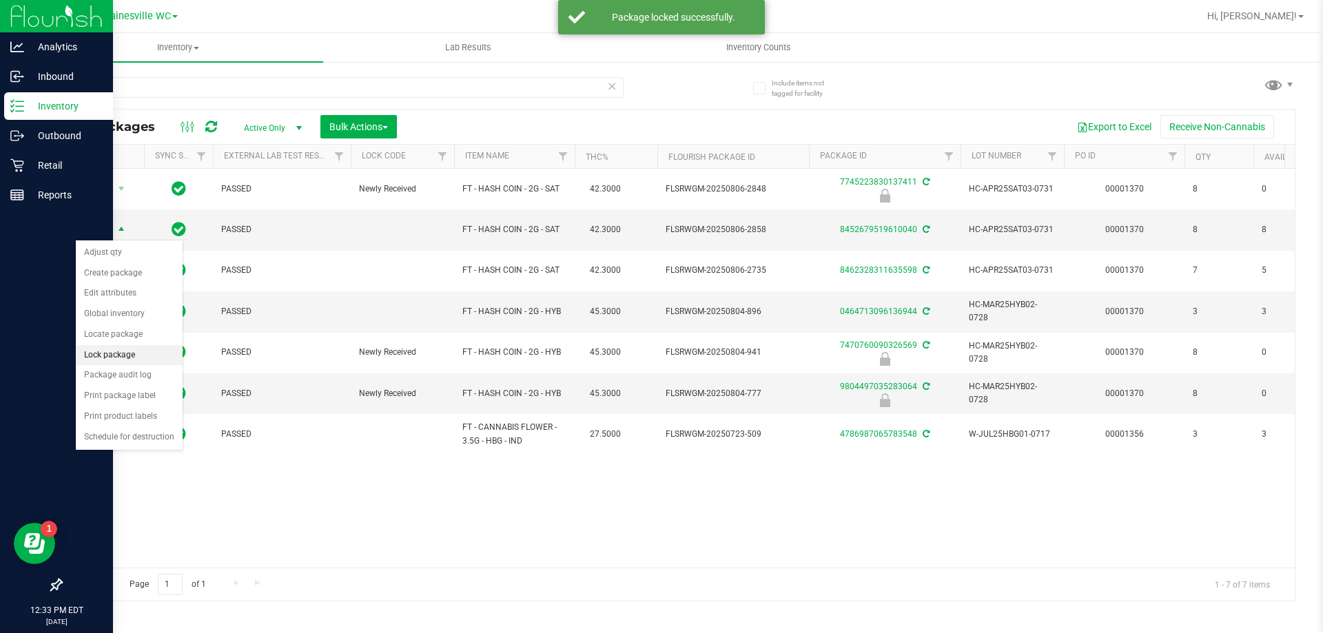
click at [107, 359] on li "Lock package" at bounding box center [129, 355] width 107 height 21
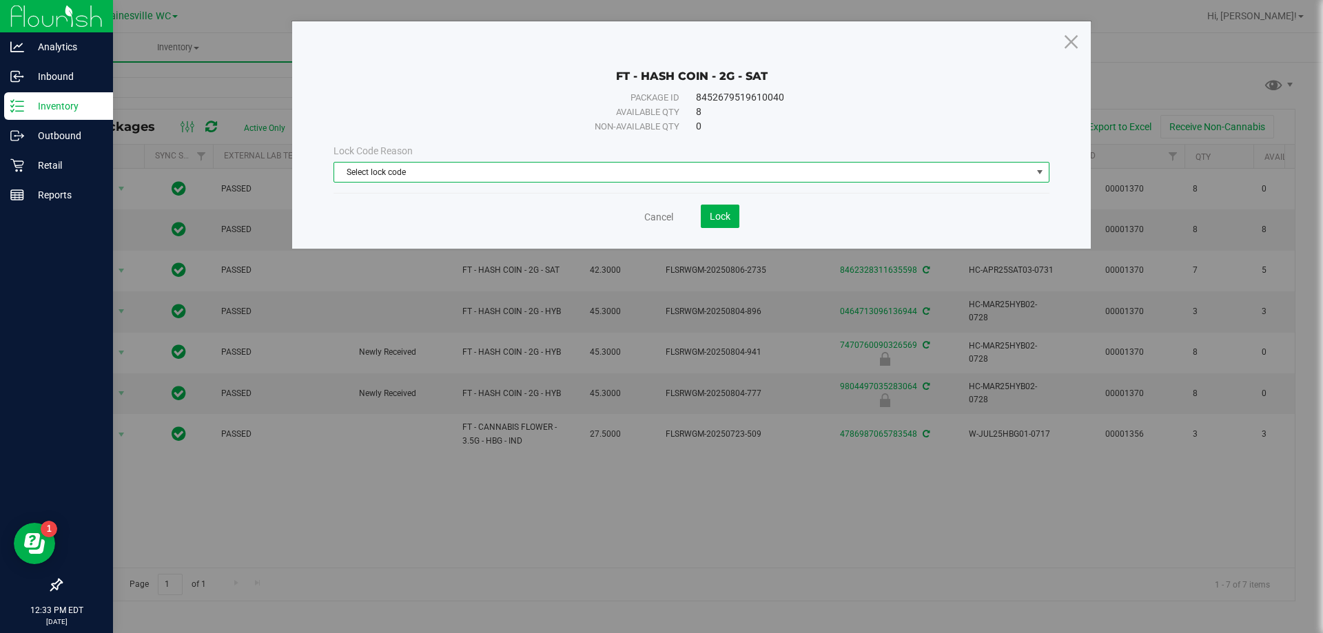
drag, startPoint x: 476, startPoint y: 178, endPoint x: 438, endPoint y: 196, distance: 41.9
click at [474, 180] on span "Select lock code" at bounding box center [682, 172] width 697 height 19
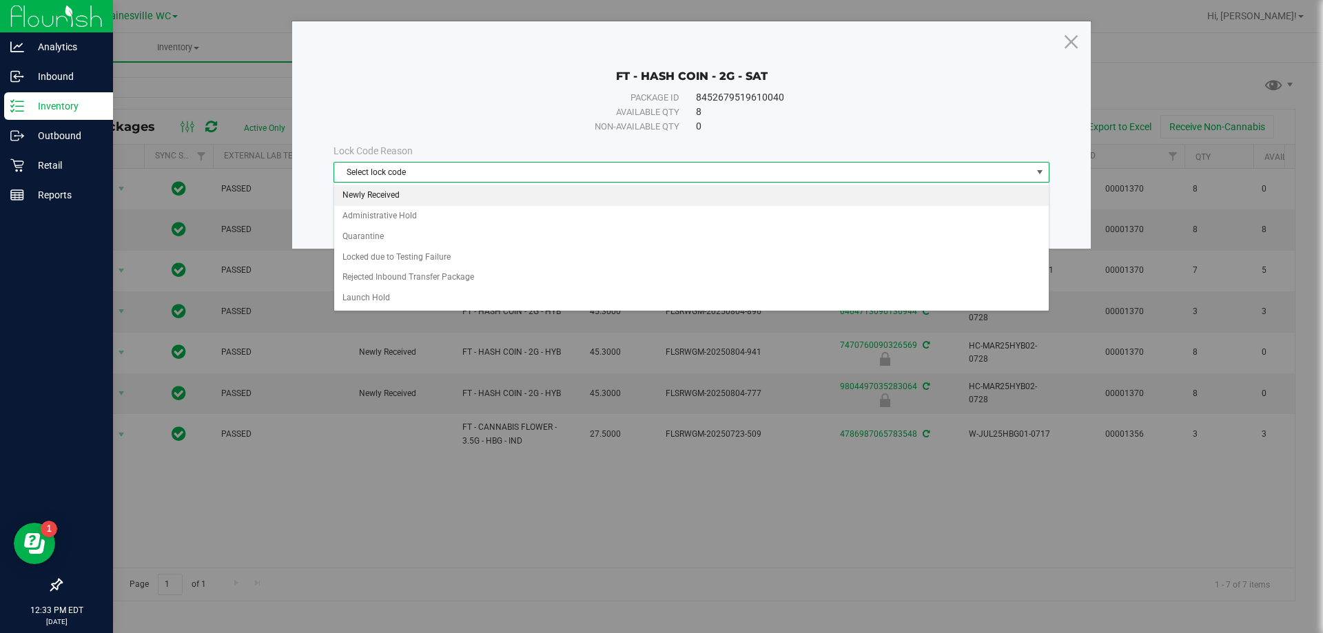
click at [416, 203] on li "Newly Received" at bounding box center [691, 195] width 715 height 21
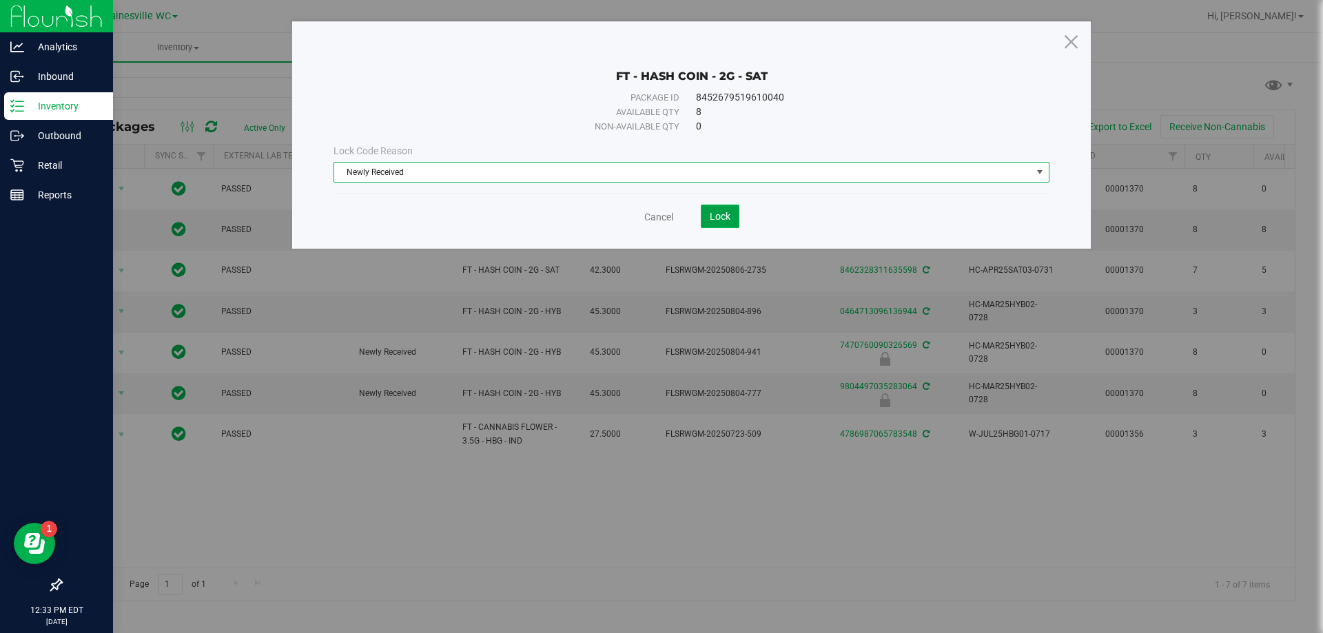
drag, startPoint x: 721, startPoint y: 212, endPoint x: 716, endPoint y: 217, distance: 7.3
click at [722, 214] on span "Lock" at bounding box center [720, 216] width 21 height 11
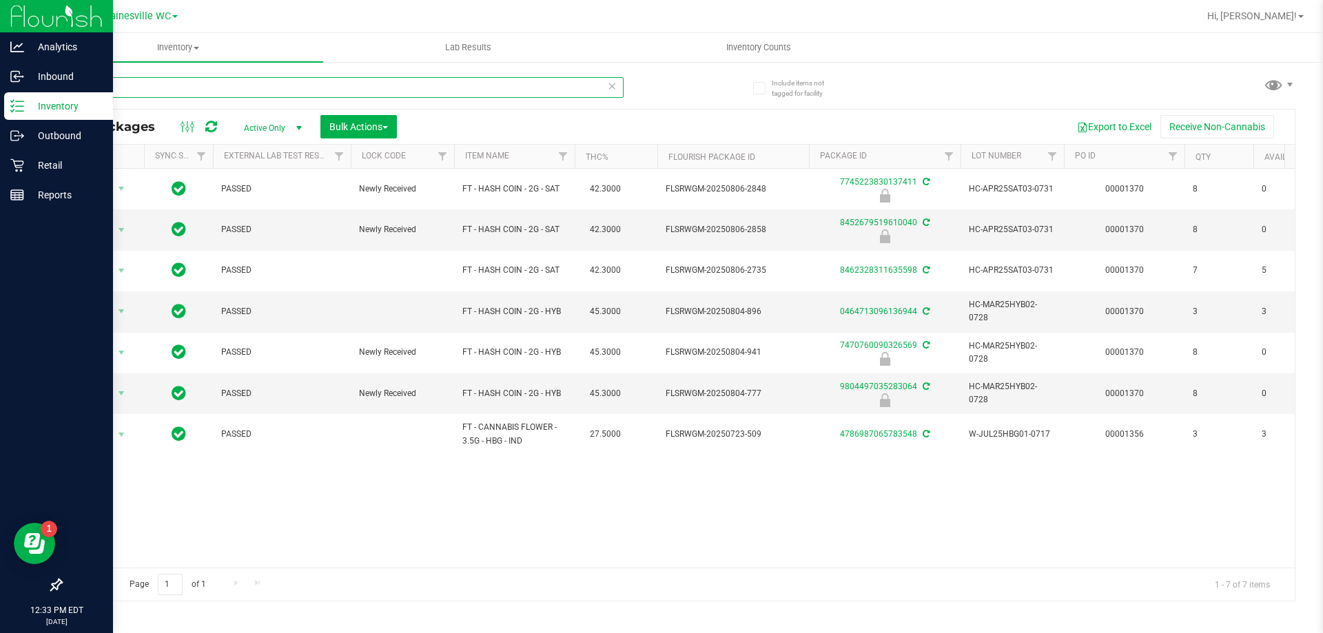
drag, startPoint x: 211, startPoint y: 83, endPoint x: 45, endPoint y: 108, distance: 167.8
click at [45, 108] on div "Include items not tagged for facility hash All Packages Active Only Active Only…" at bounding box center [678, 271] width 1290 height 420
click at [473, 517] on div "Action Action Edit attributes Global inventory Locate package Package audit log…" at bounding box center [678, 368] width 1234 height 399
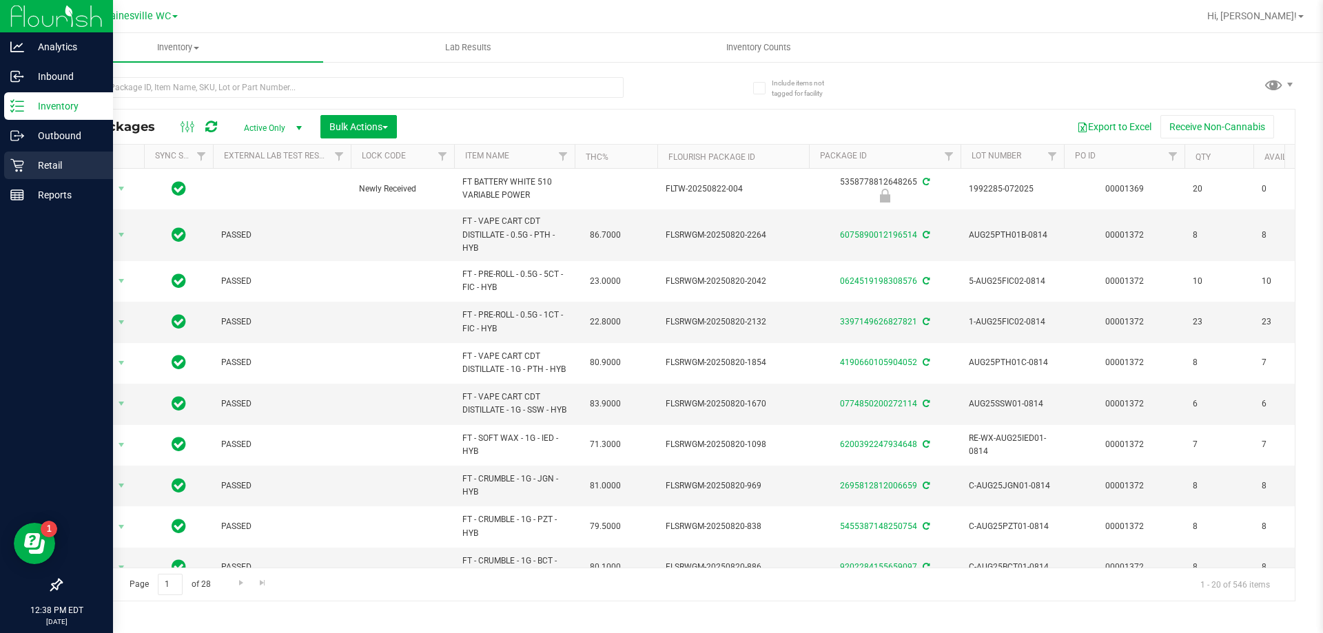
drag, startPoint x: 50, startPoint y: 169, endPoint x: 51, endPoint y: 161, distance: 7.7
click at [51, 169] on p "Retail" at bounding box center [65, 165] width 83 height 17
